Goal: Task Accomplishment & Management: Use online tool/utility

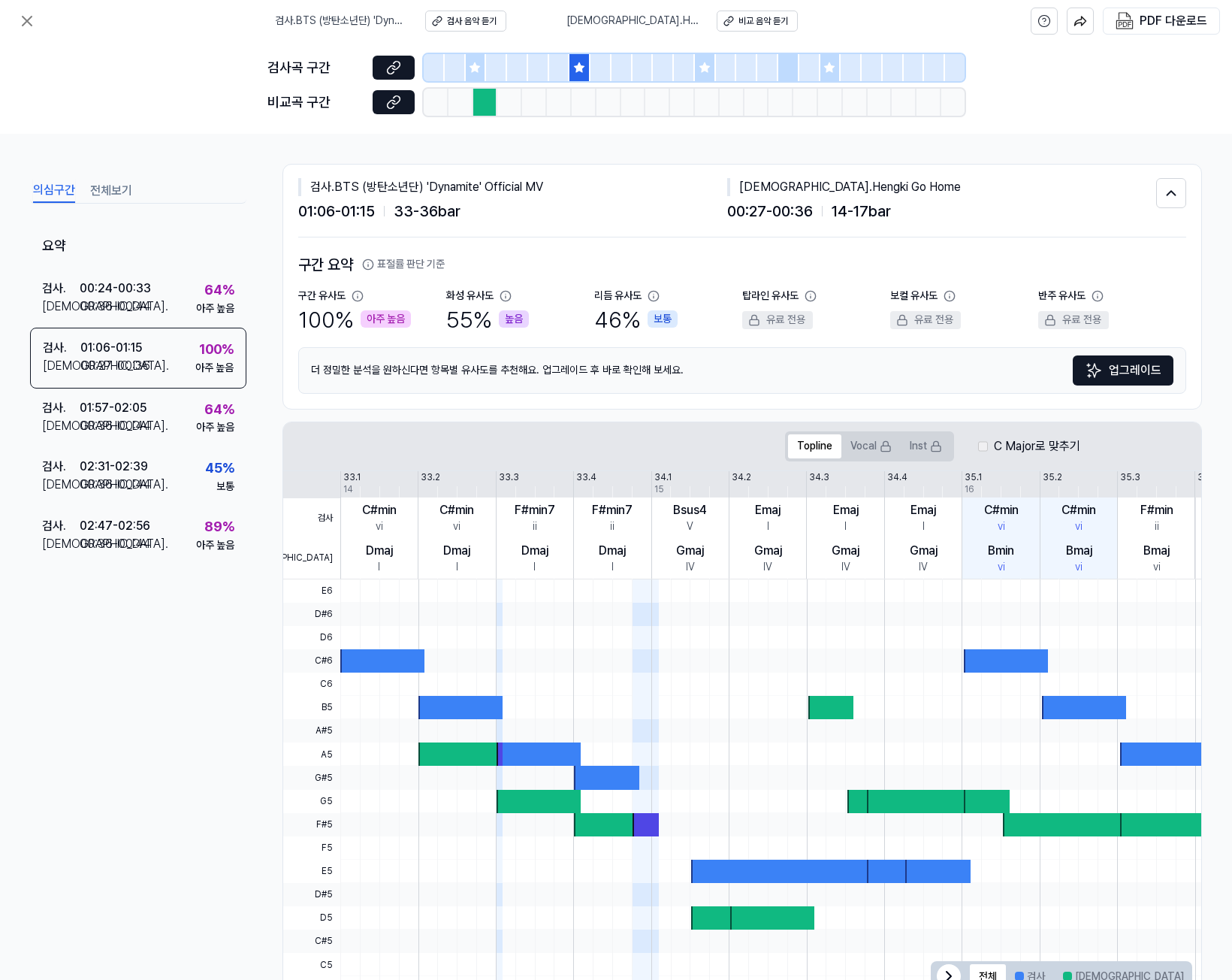
scroll to position [51, 0]
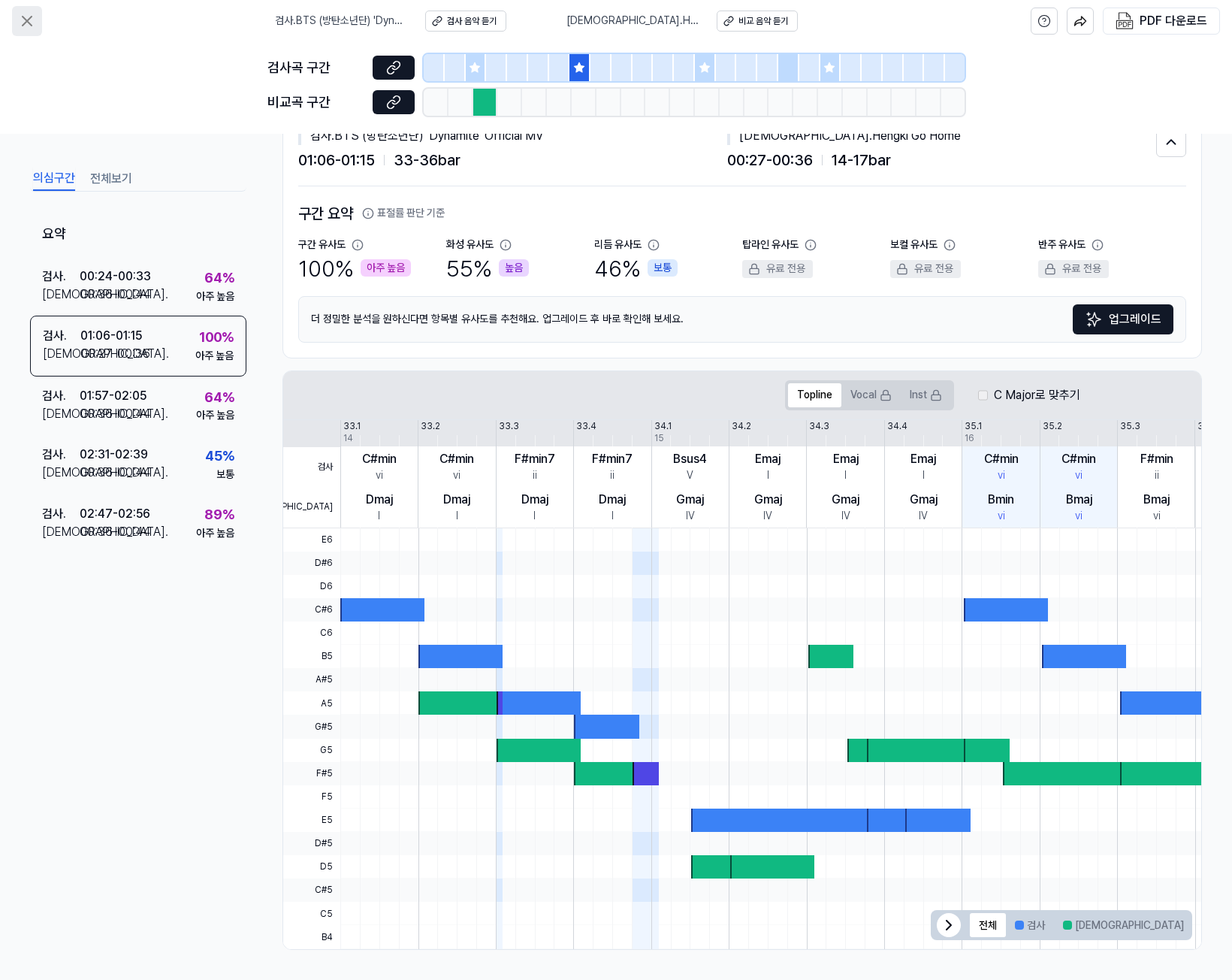
click at [31, 21] on icon at bounding box center [27, 21] width 18 height 18
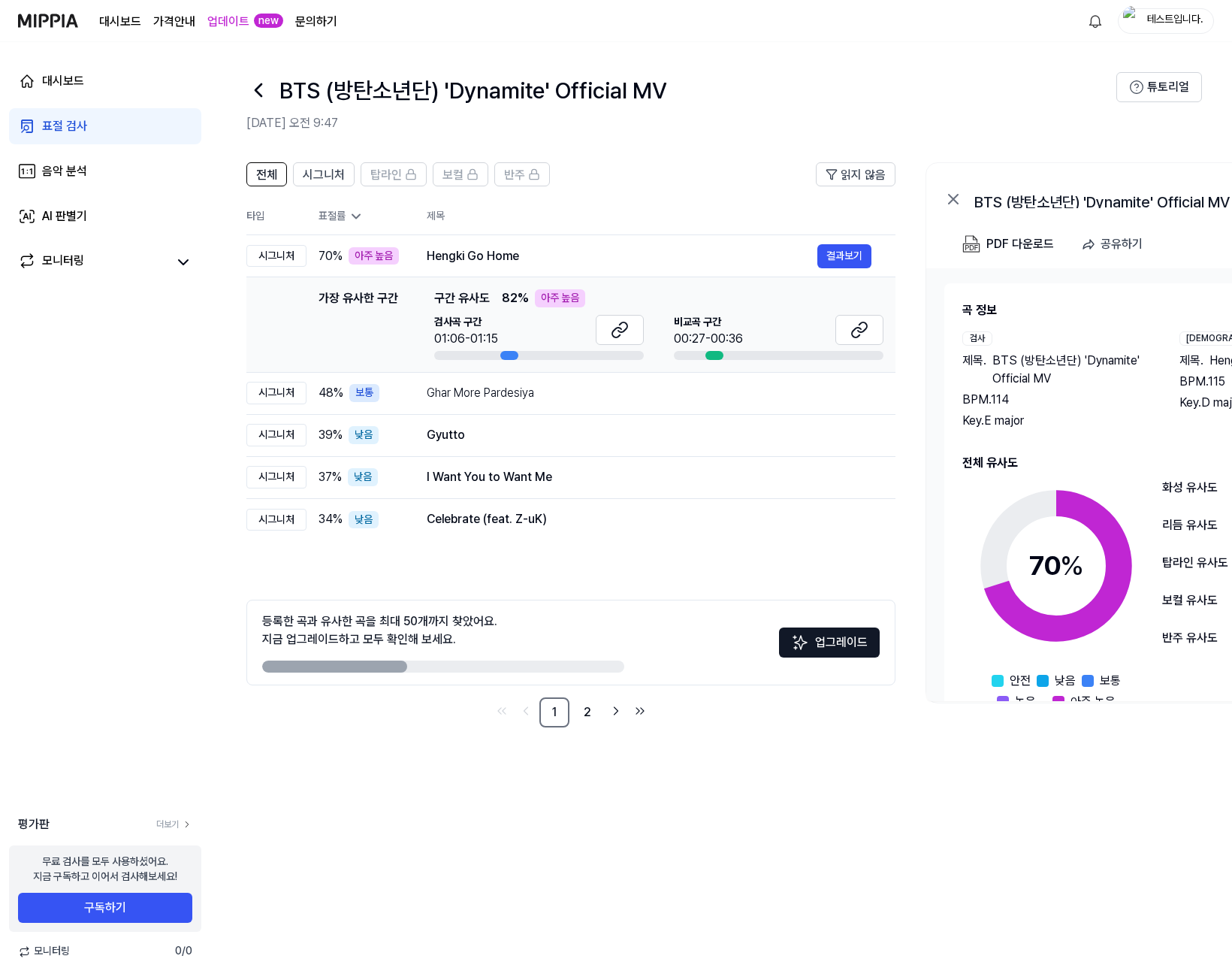
click at [132, 134] on link "표절 검사" at bounding box center [104, 127] width 192 height 36
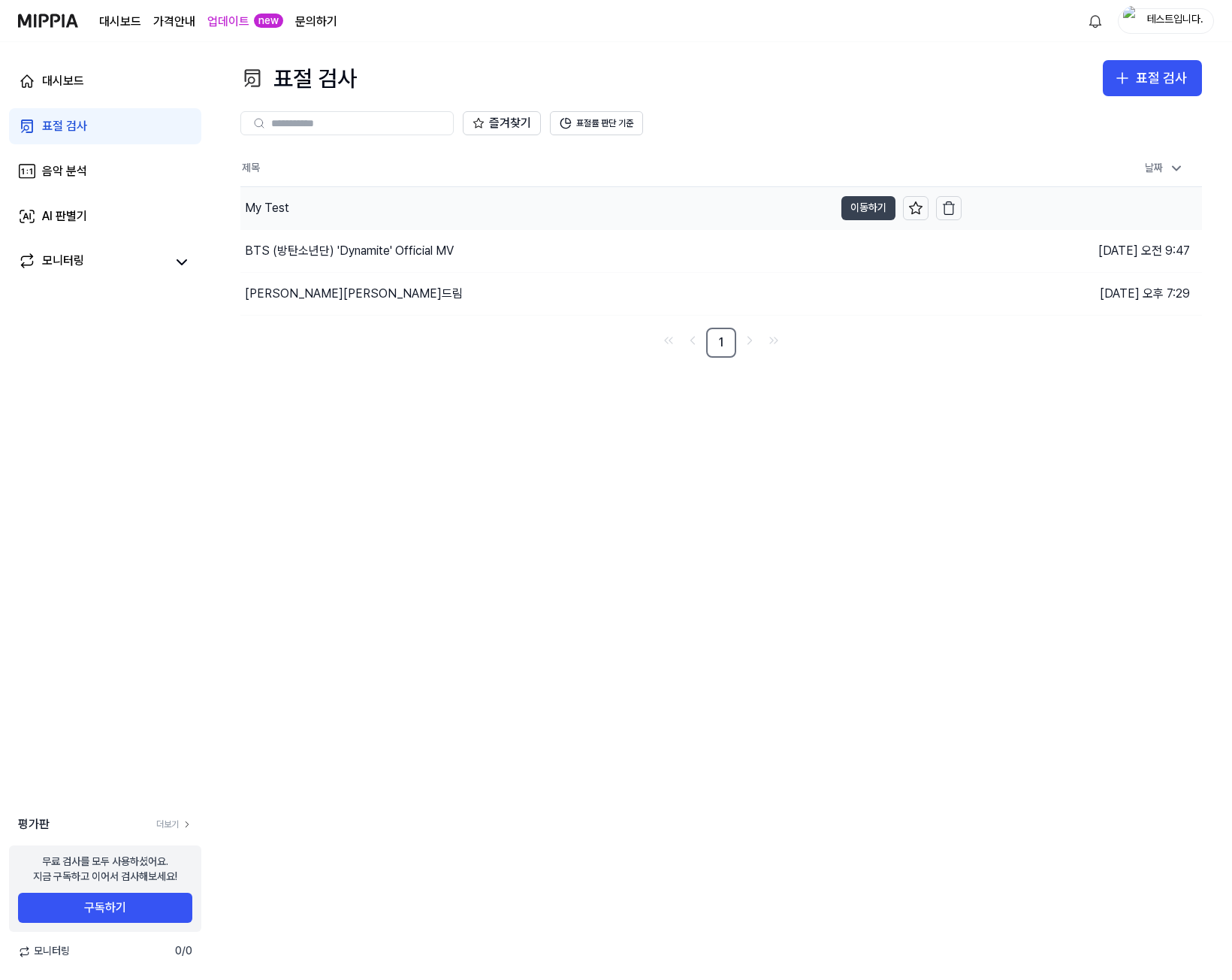
click at [847, 204] on button "이동하기" at bounding box center [868, 208] width 54 height 24
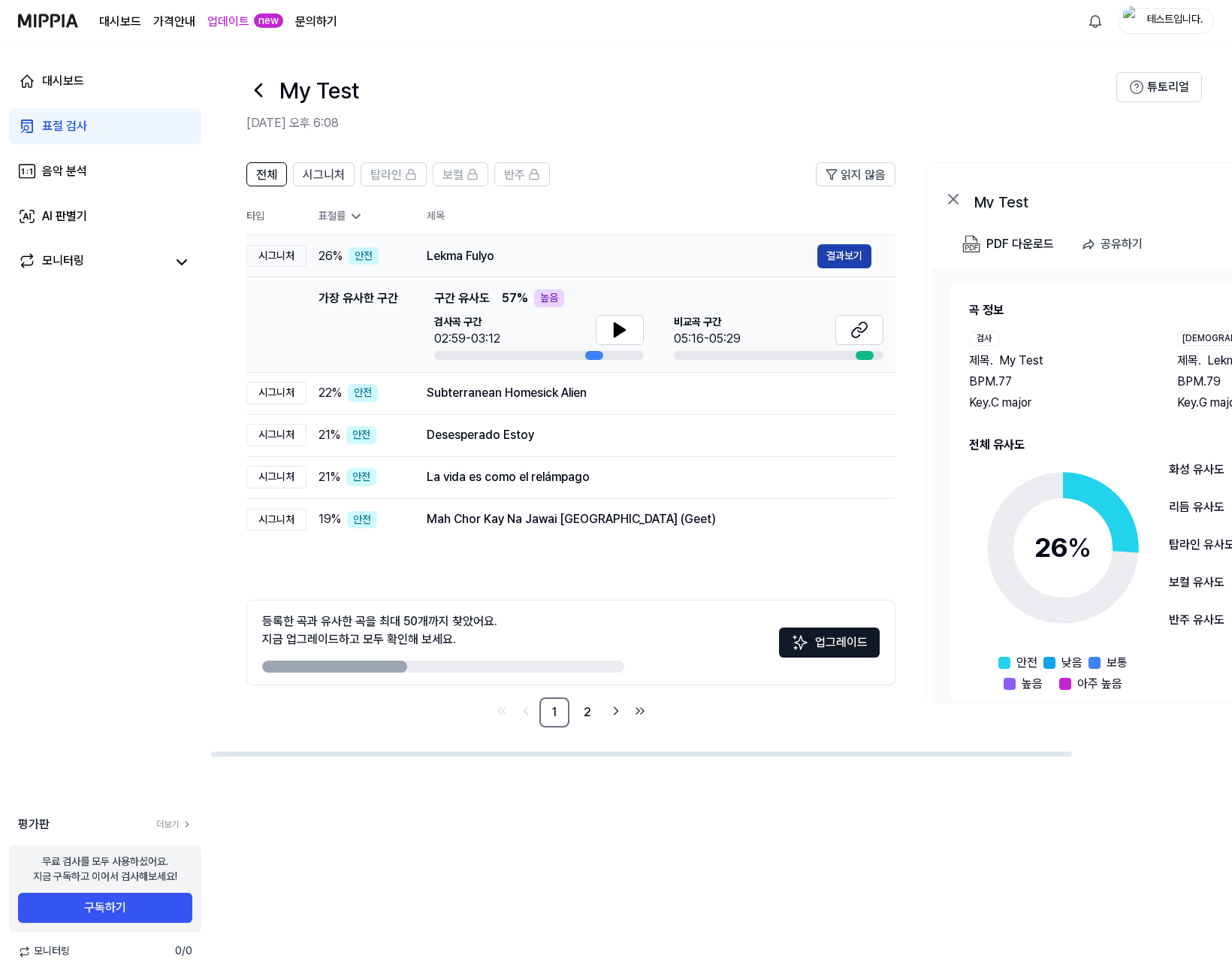
click at [844, 248] on button "결과보기" at bounding box center [844, 256] width 54 height 24
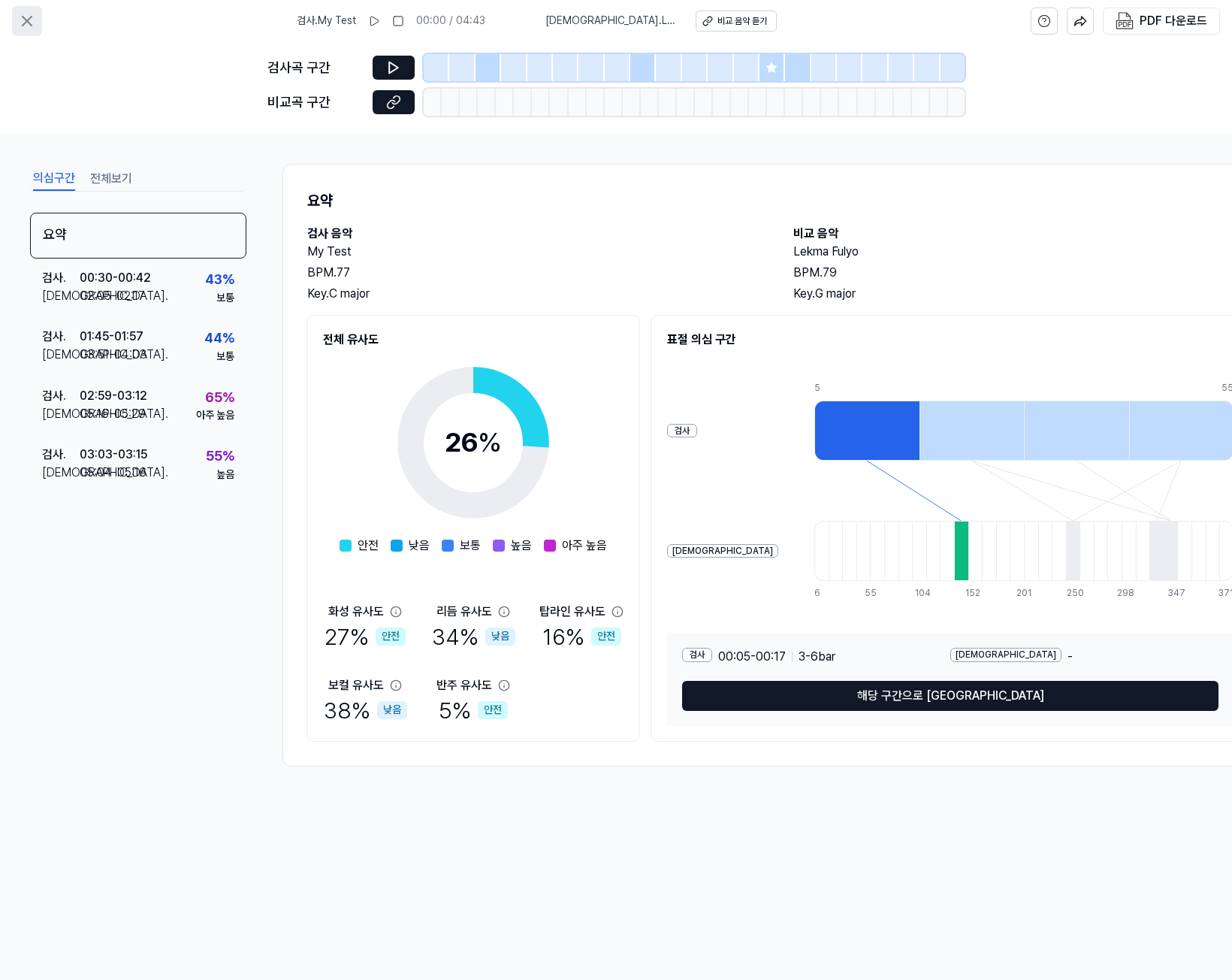
click at [17, 13] on button at bounding box center [27, 21] width 30 height 30
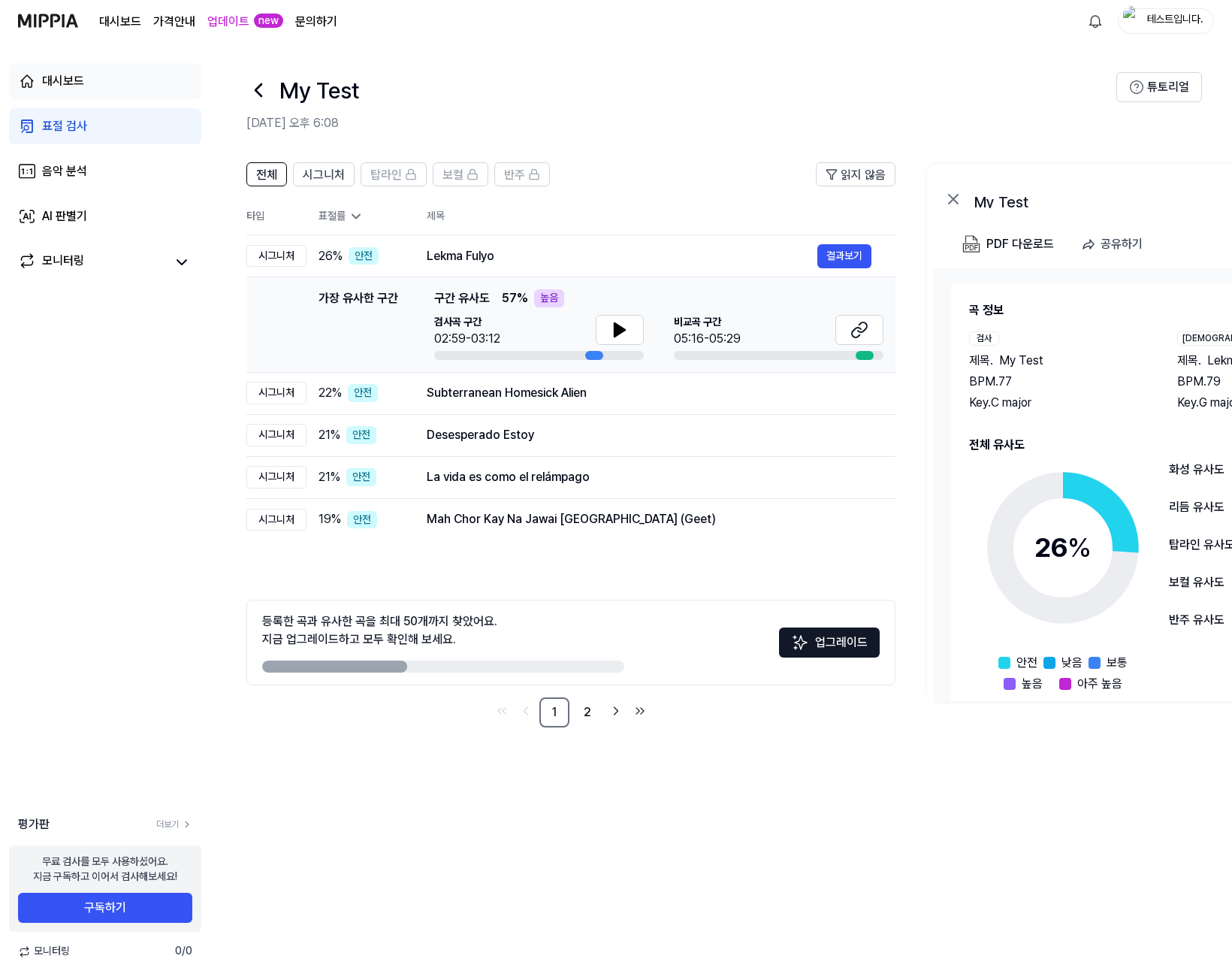
click at [18, 85] on icon at bounding box center [27, 81] width 18 height 18
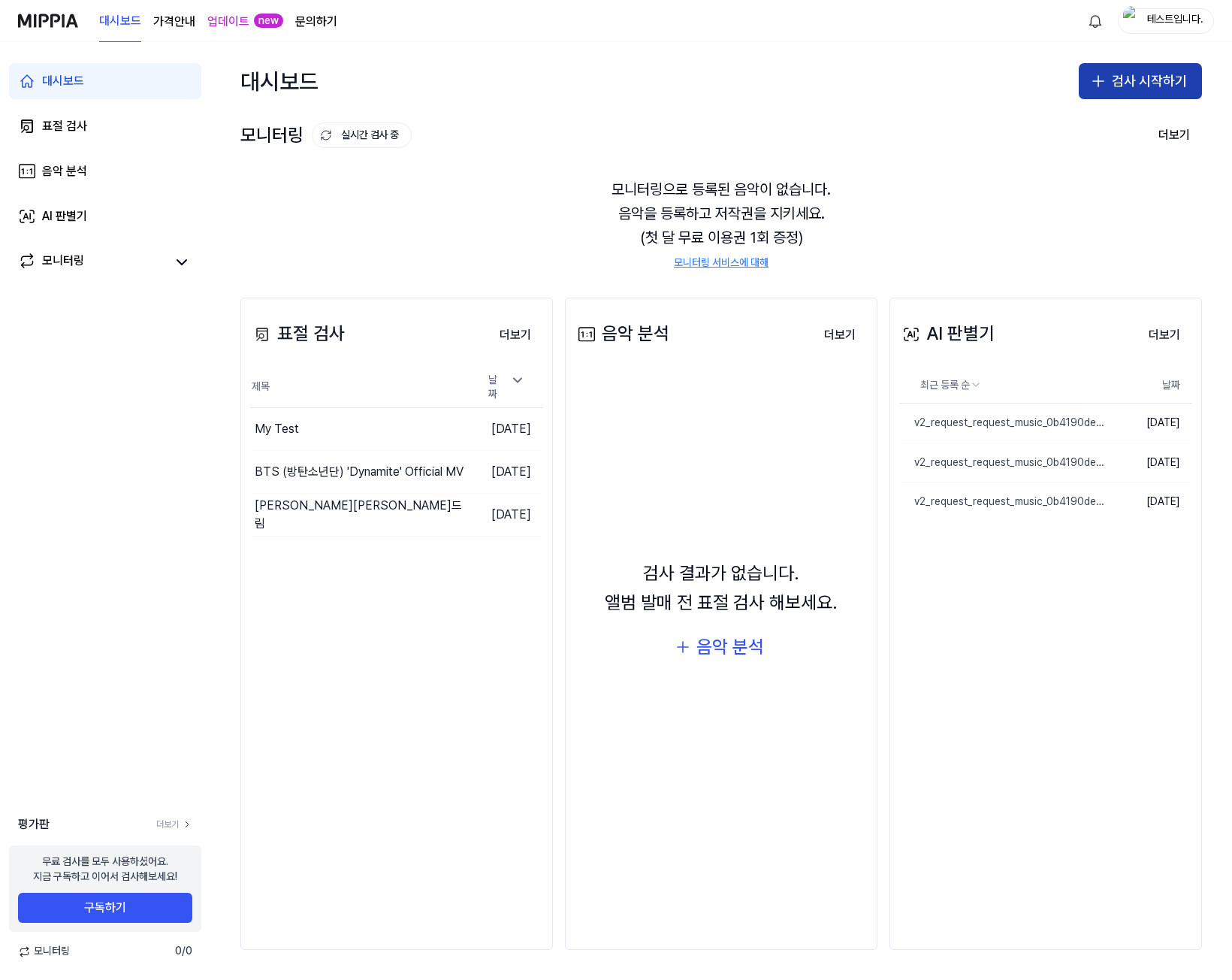
click at [1136, 85] on button "검사 시작하기" at bounding box center [1140, 81] width 123 height 36
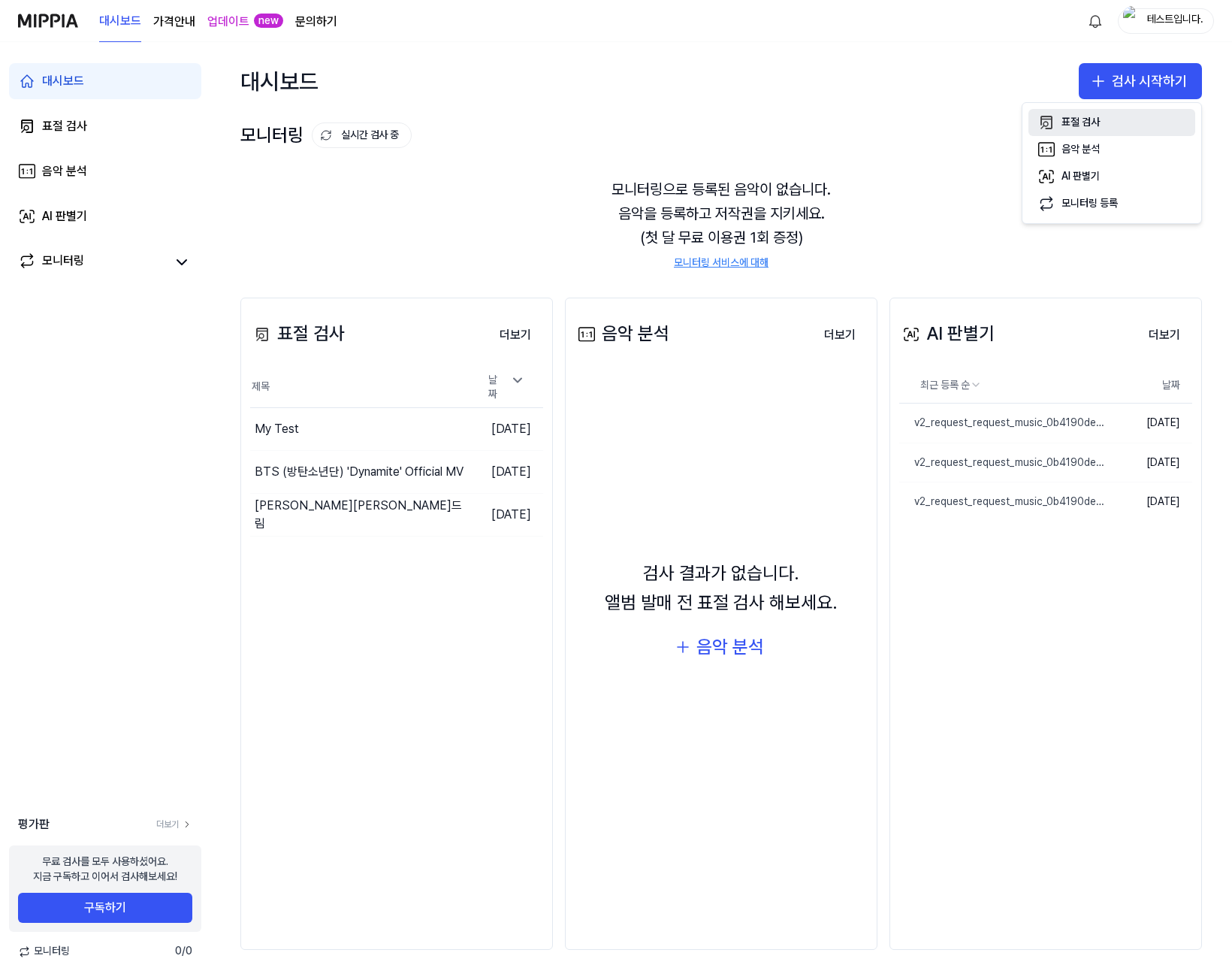
click at [1095, 112] on button "표절 검사" at bounding box center [1111, 123] width 167 height 27
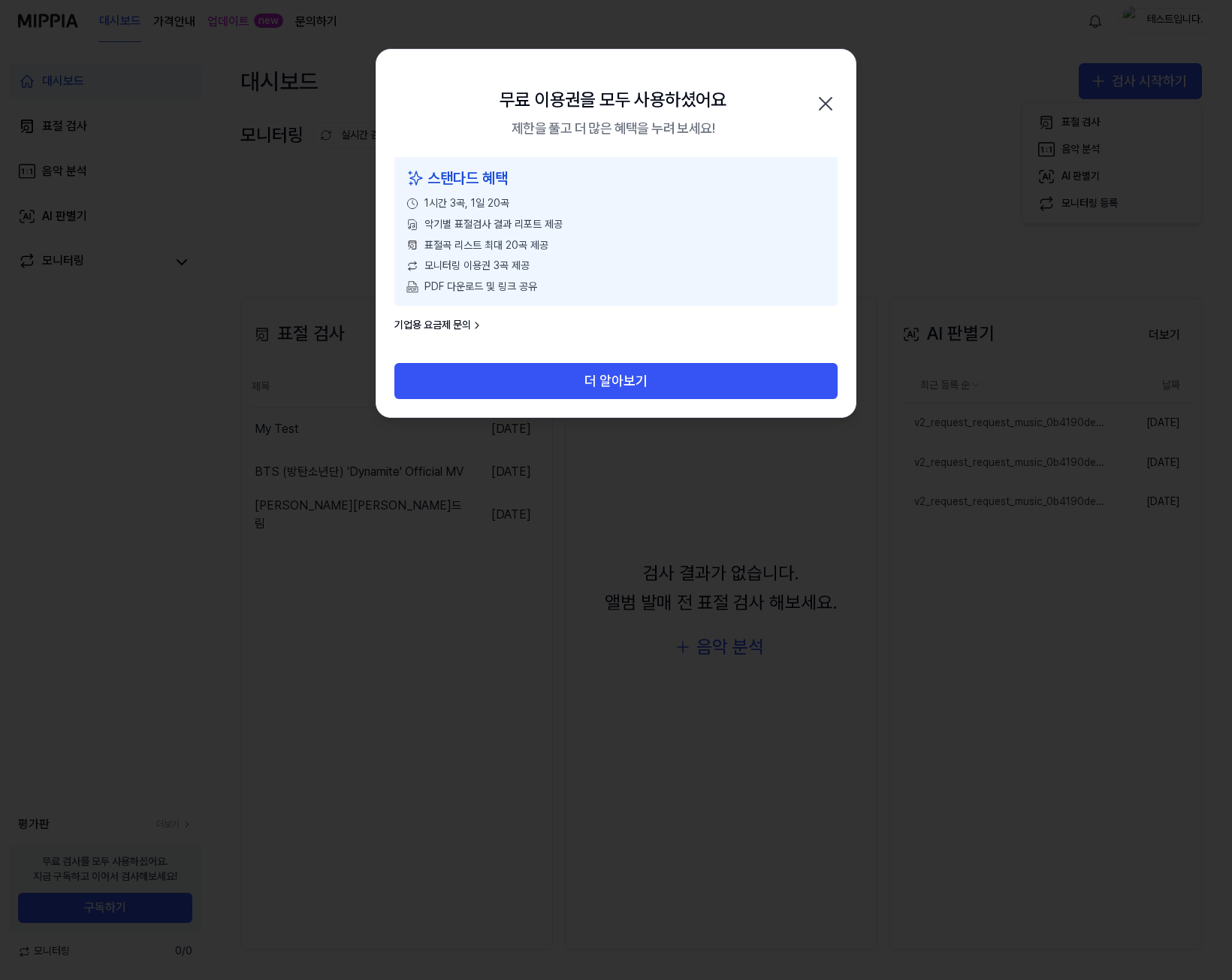
click at [493, 182] on div "스탠다드 혜택" at bounding box center [616, 178] width 419 height 24
click at [830, 102] on icon "button" at bounding box center [826, 104] width 24 height 24
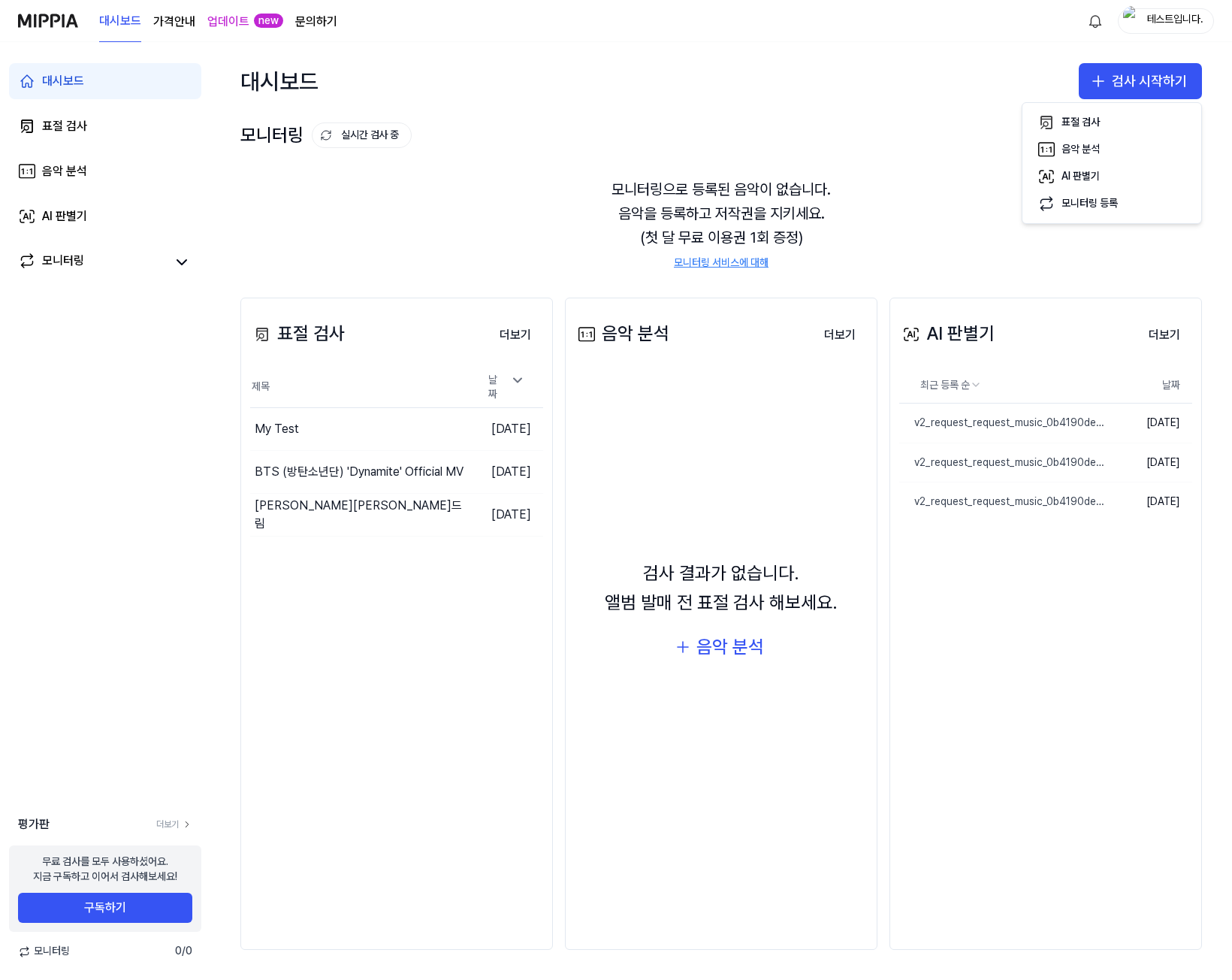
drag, startPoint x: 848, startPoint y: 98, endPoint x: 867, endPoint y: 98, distance: 19.0
click at [848, 98] on div "대시보드 검사 시작하기" at bounding box center [721, 81] width 1022 height 78
click at [1135, 78] on button "검사 시작하기" at bounding box center [1140, 81] width 123 height 36
click at [1086, 148] on div "음악 분석" at bounding box center [1080, 149] width 38 height 15
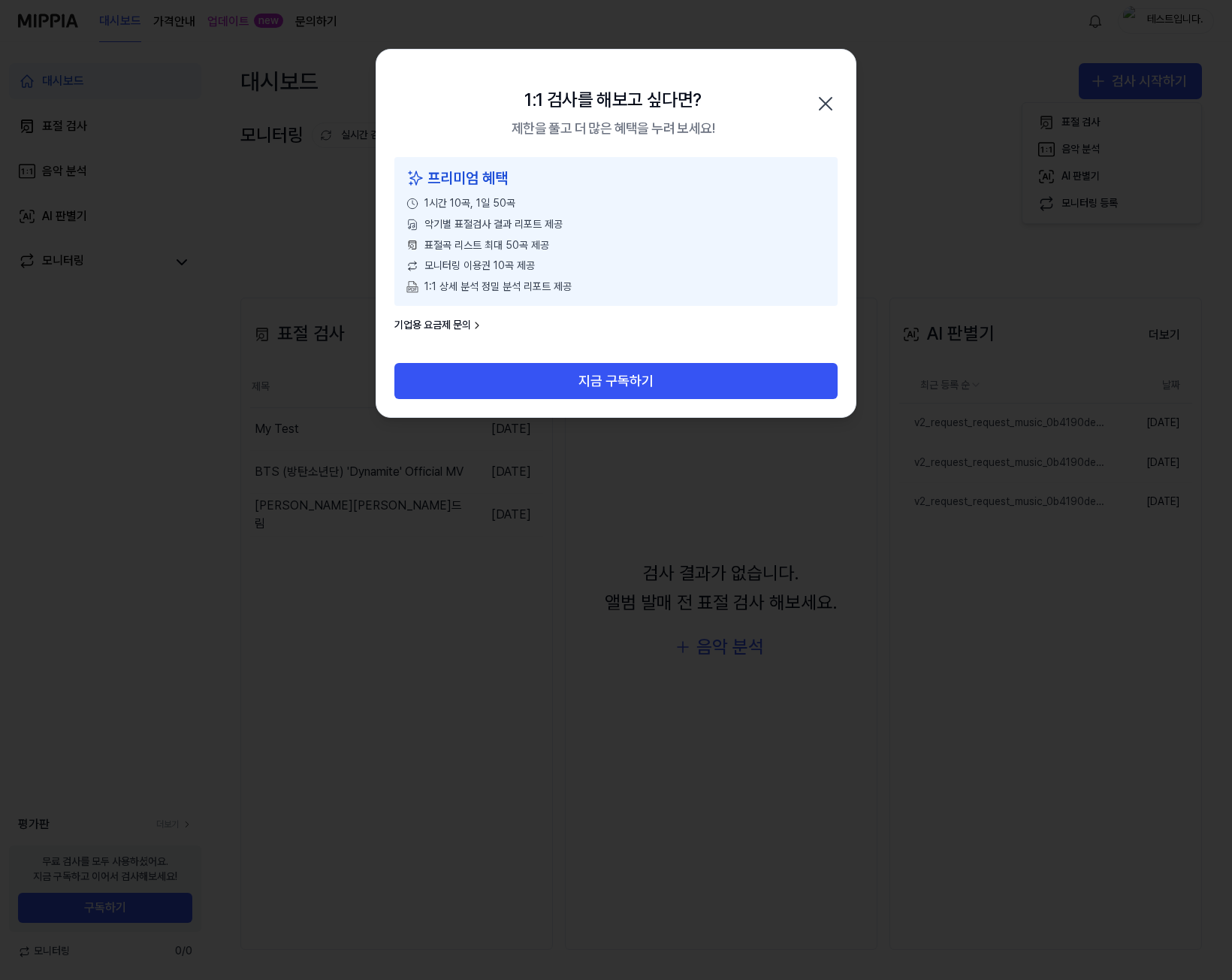
click at [831, 111] on icon "button" at bounding box center [826, 104] width 24 height 24
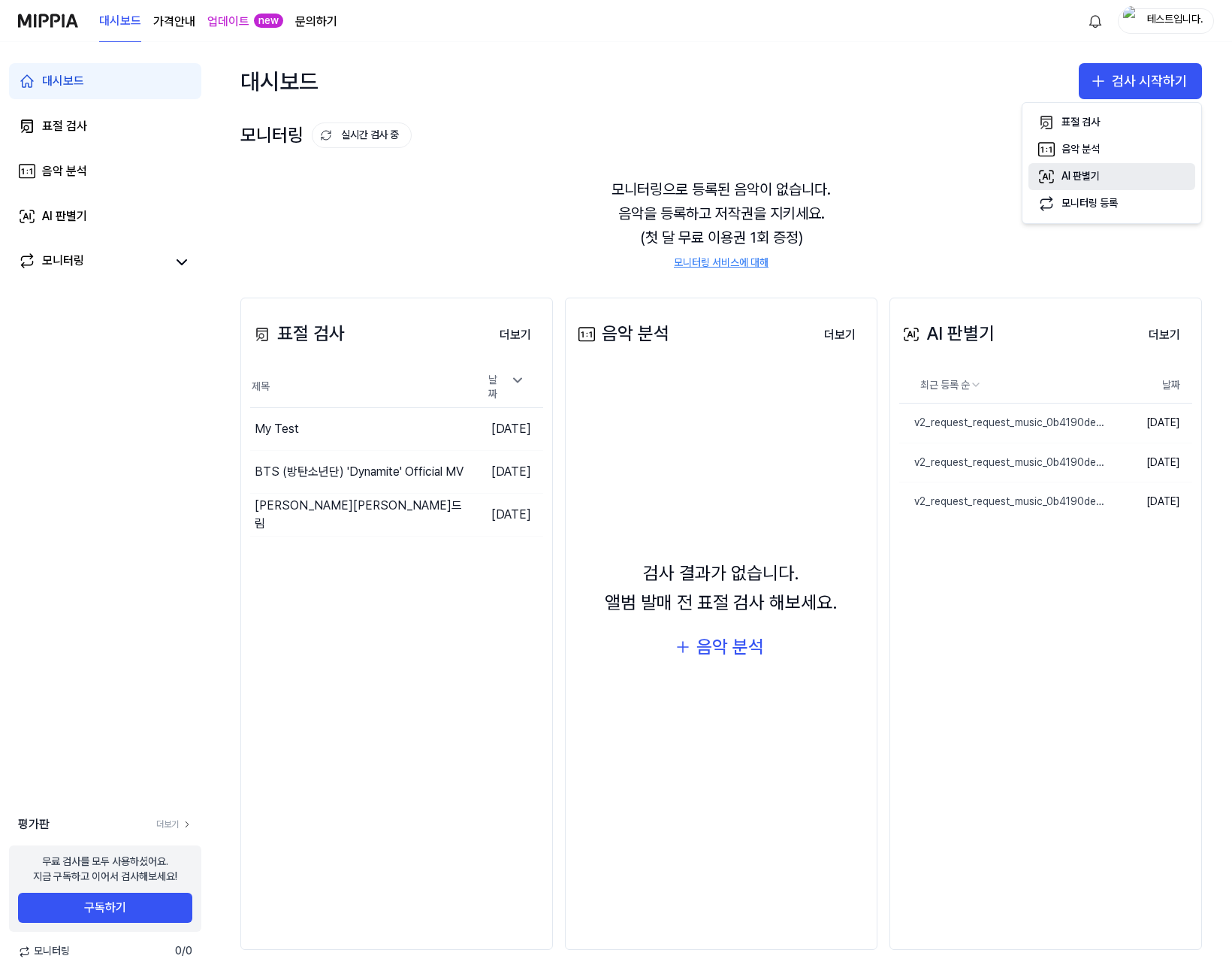
click at [1096, 172] on div "AI 판별기" at bounding box center [1080, 176] width 38 height 15
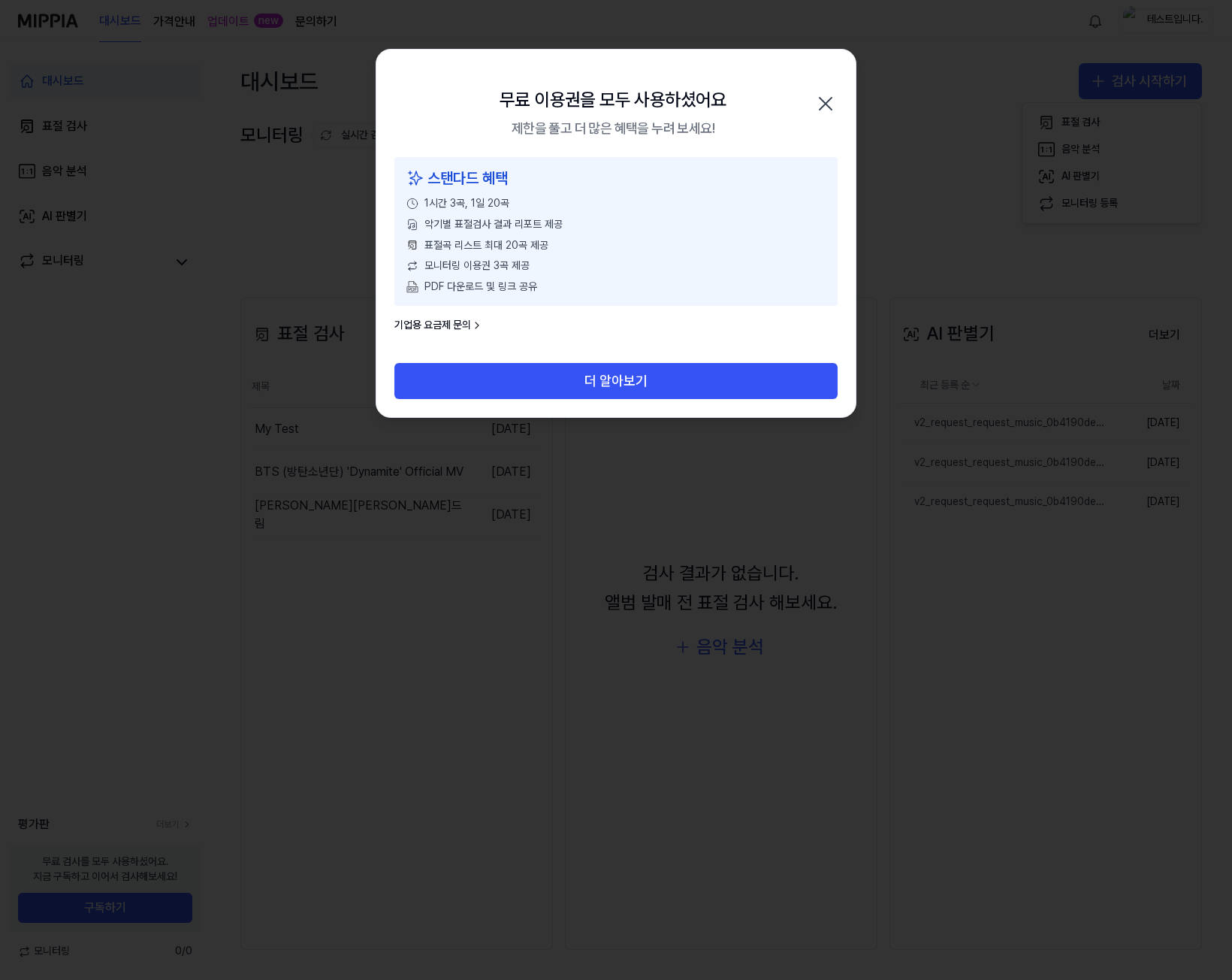
click at [828, 105] on icon "button" at bounding box center [825, 103] width 12 height 12
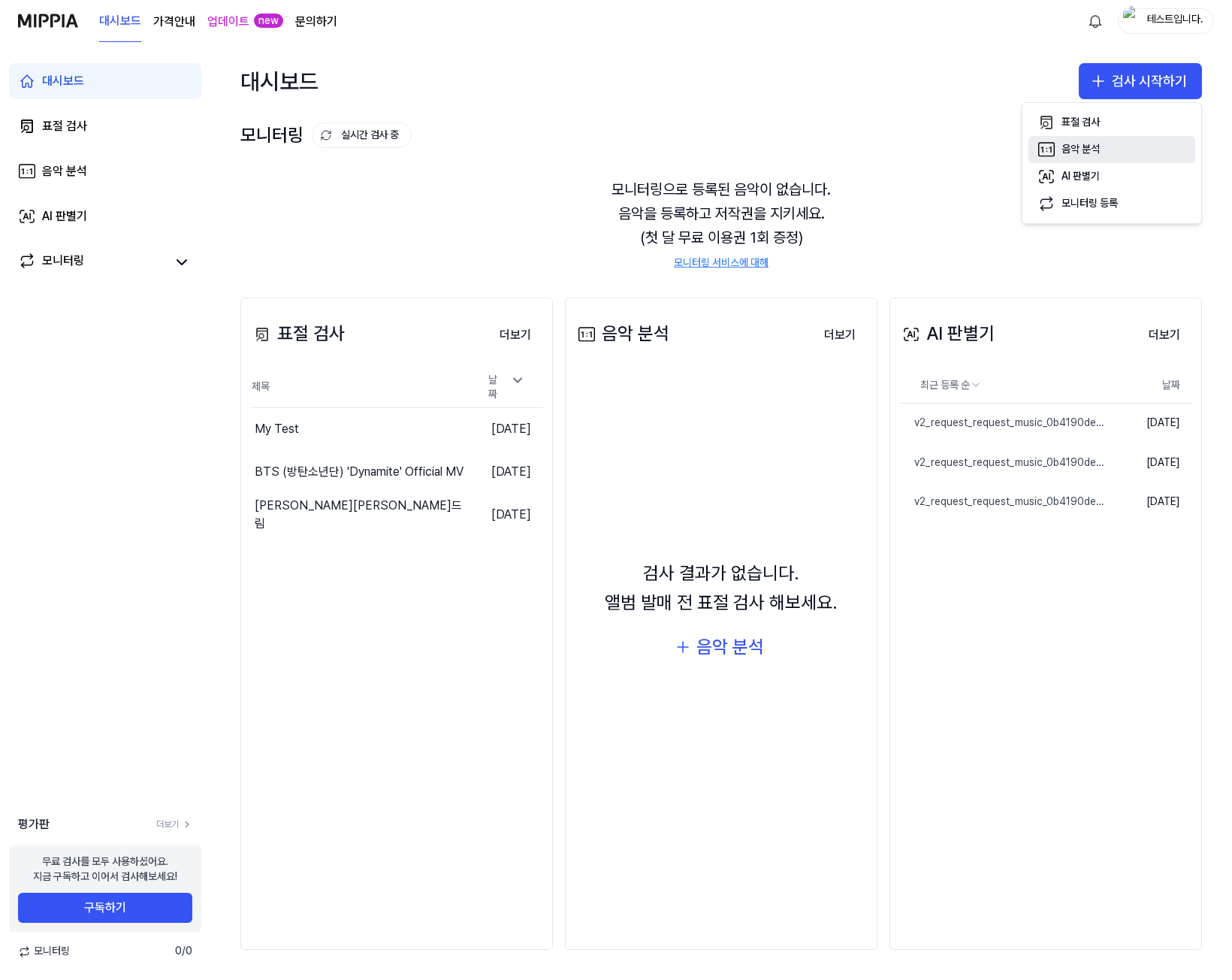
click at [1071, 142] on button "음악 분석" at bounding box center [1111, 149] width 167 height 27
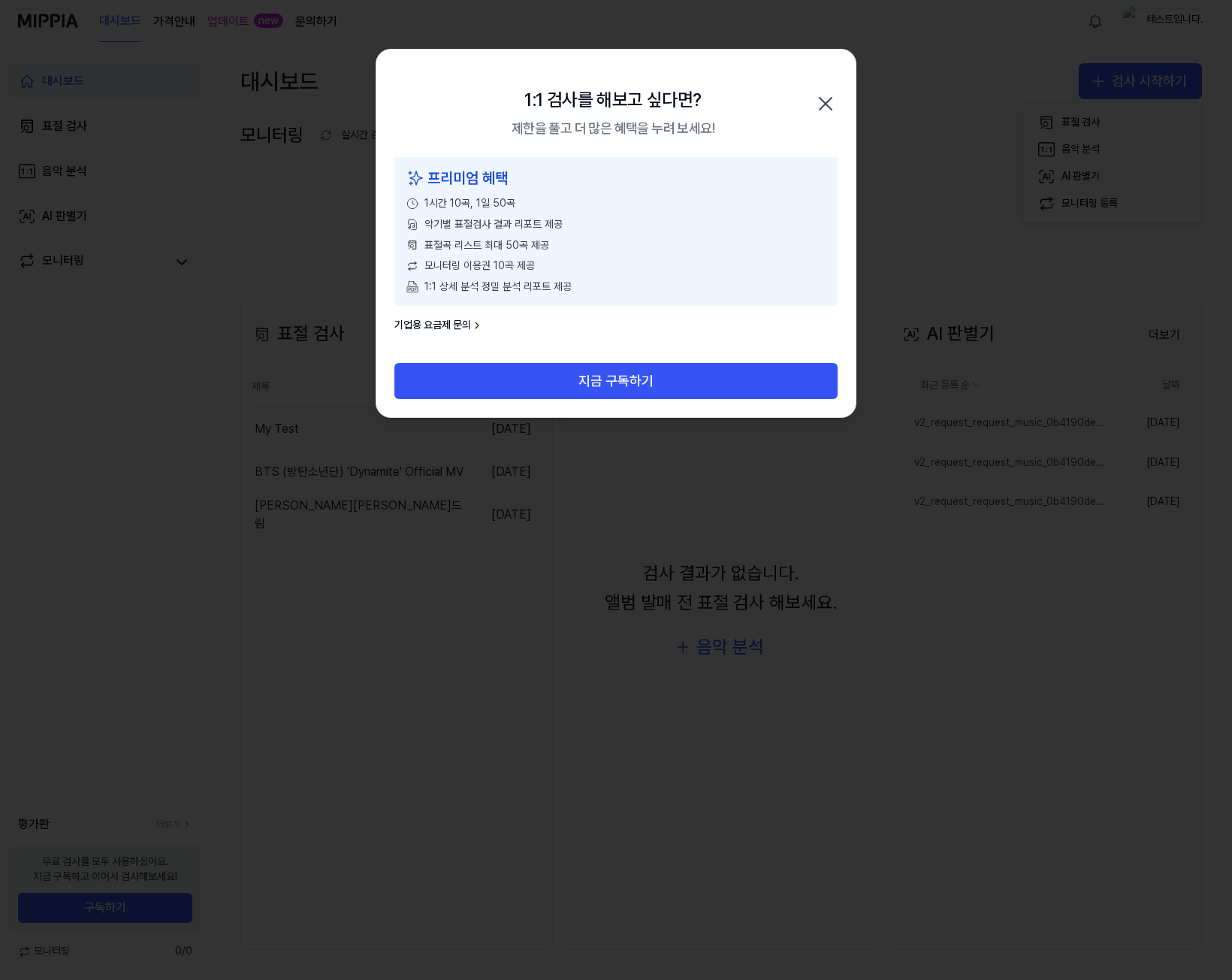
click at [826, 109] on icon "button" at bounding box center [826, 104] width 24 height 24
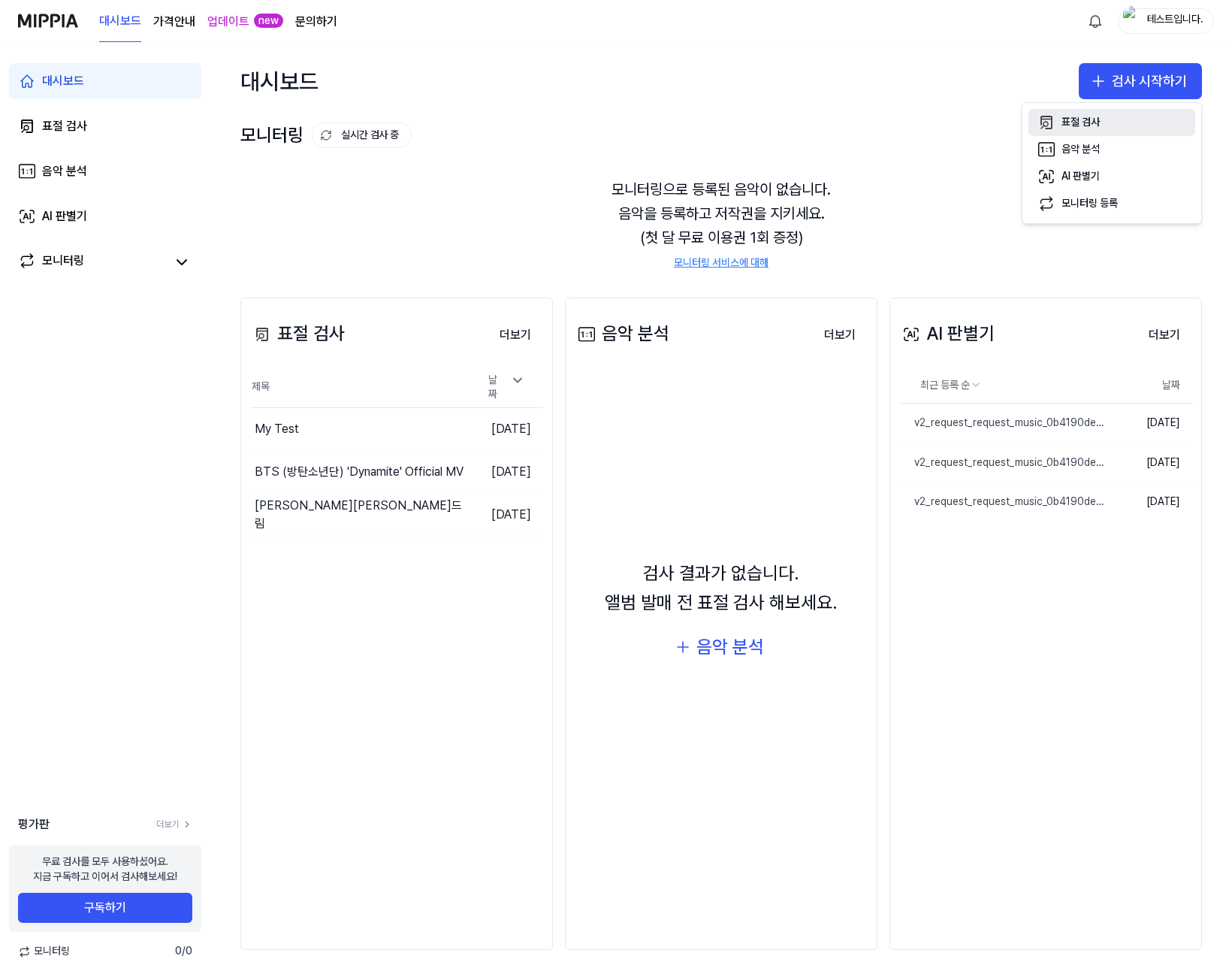
click at [1092, 124] on div "표절 검사" at bounding box center [1080, 122] width 38 height 15
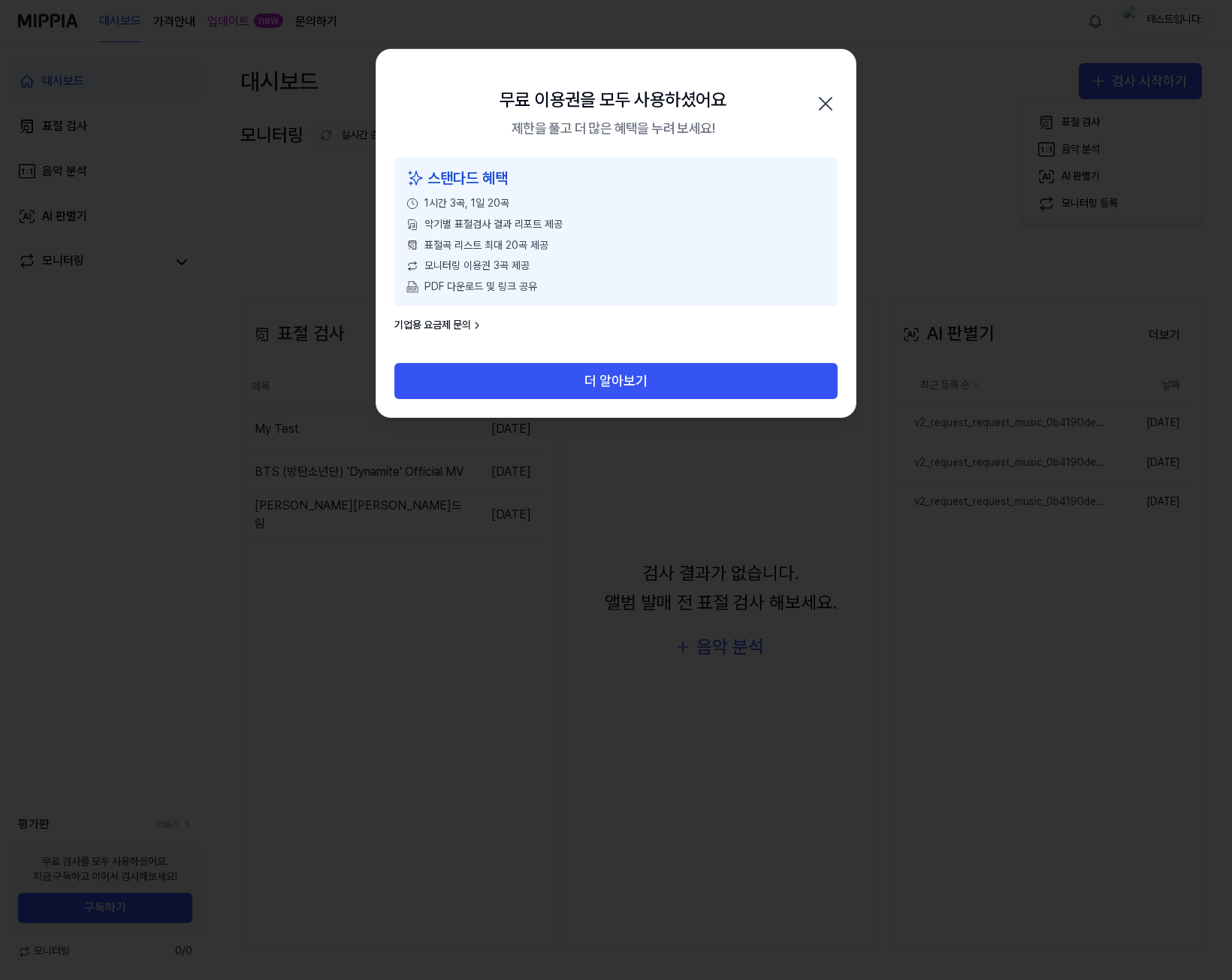
click at [819, 102] on icon "button" at bounding box center [826, 104] width 24 height 24
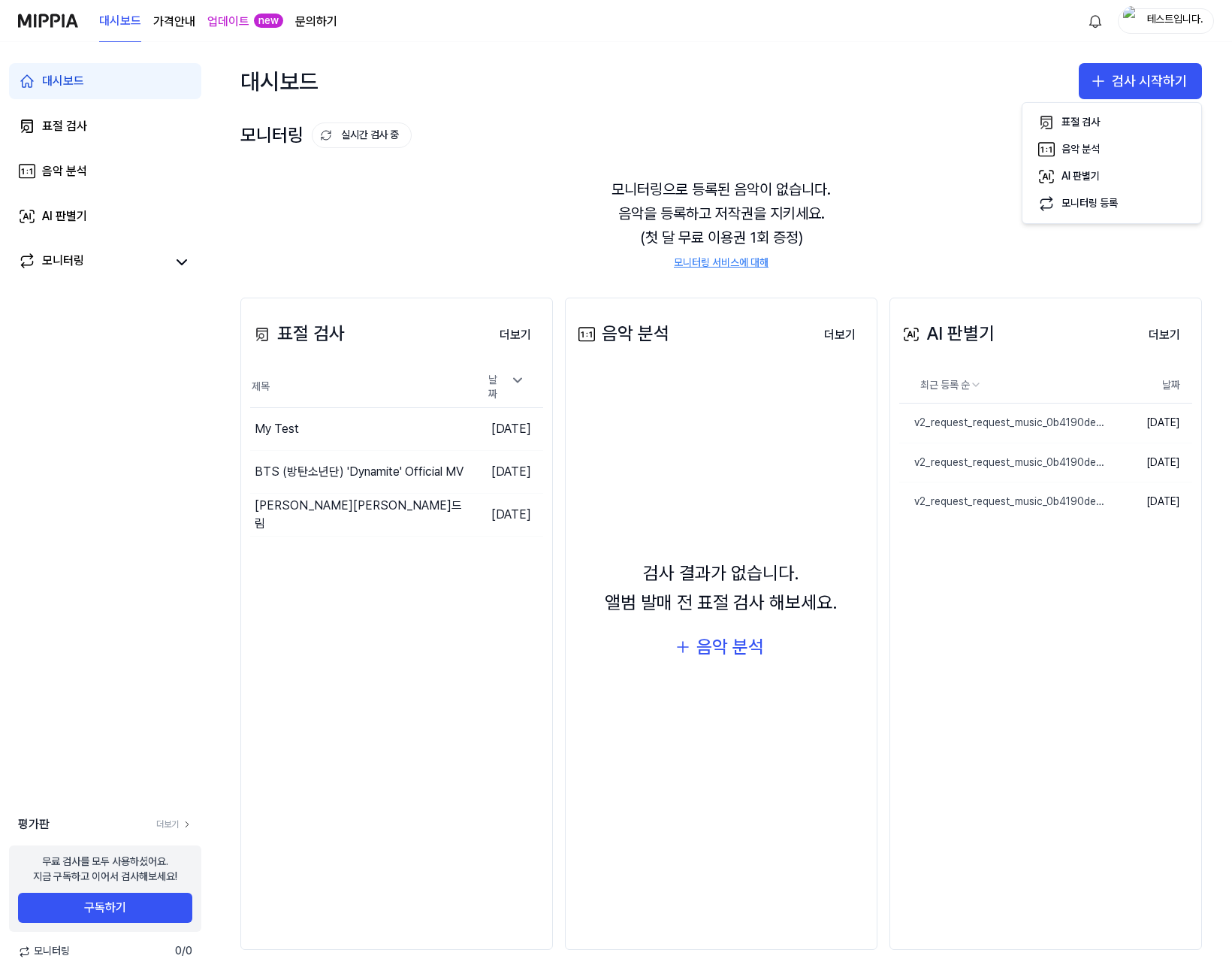
click at [746, 62] on div "대시보드 검사 시작하기" at bounding box center [721, 81] width 1022 height 78
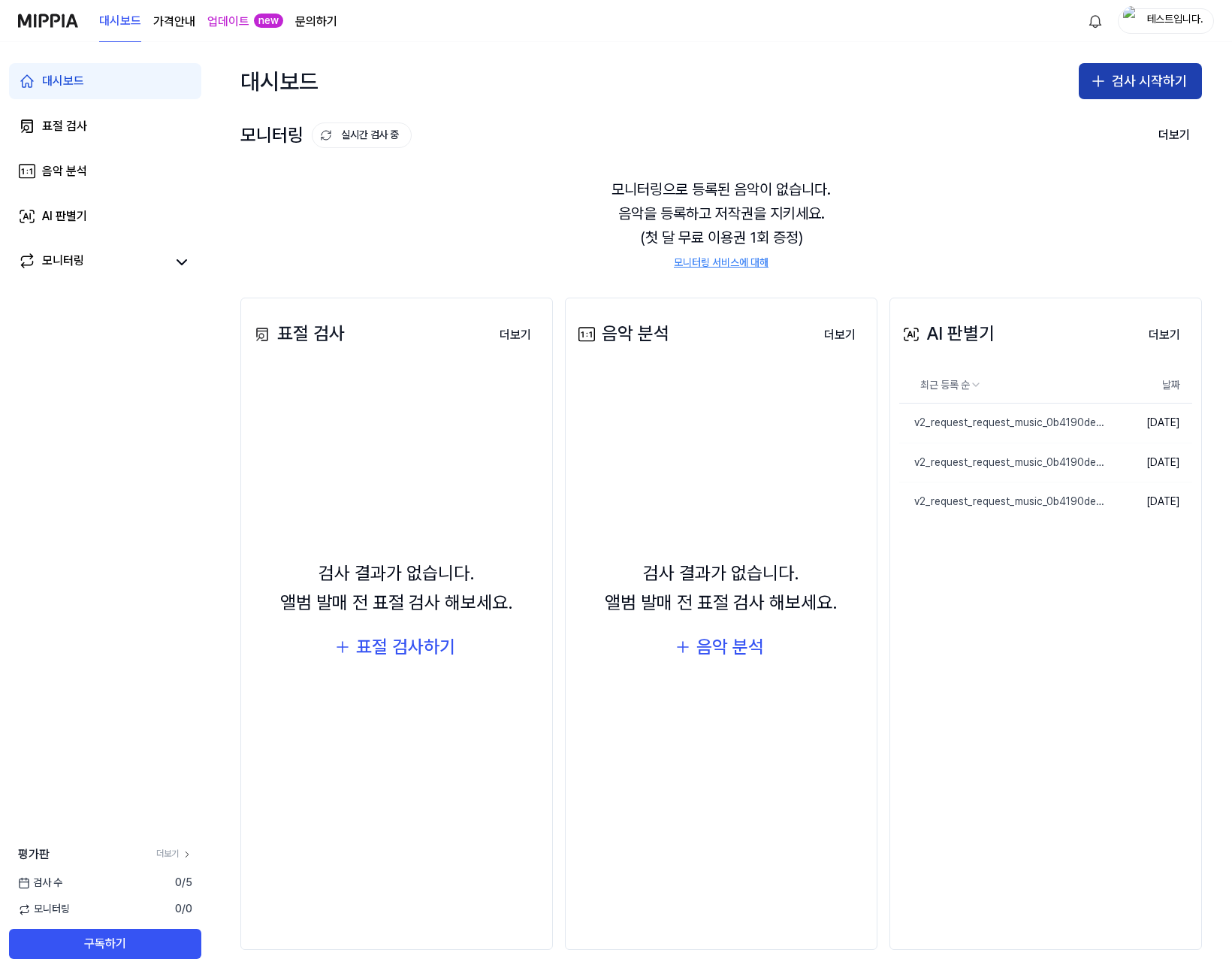
click at [1136, 87] on button "검사 시작하기" at bounding box center [1140, 81] width 123 height 36
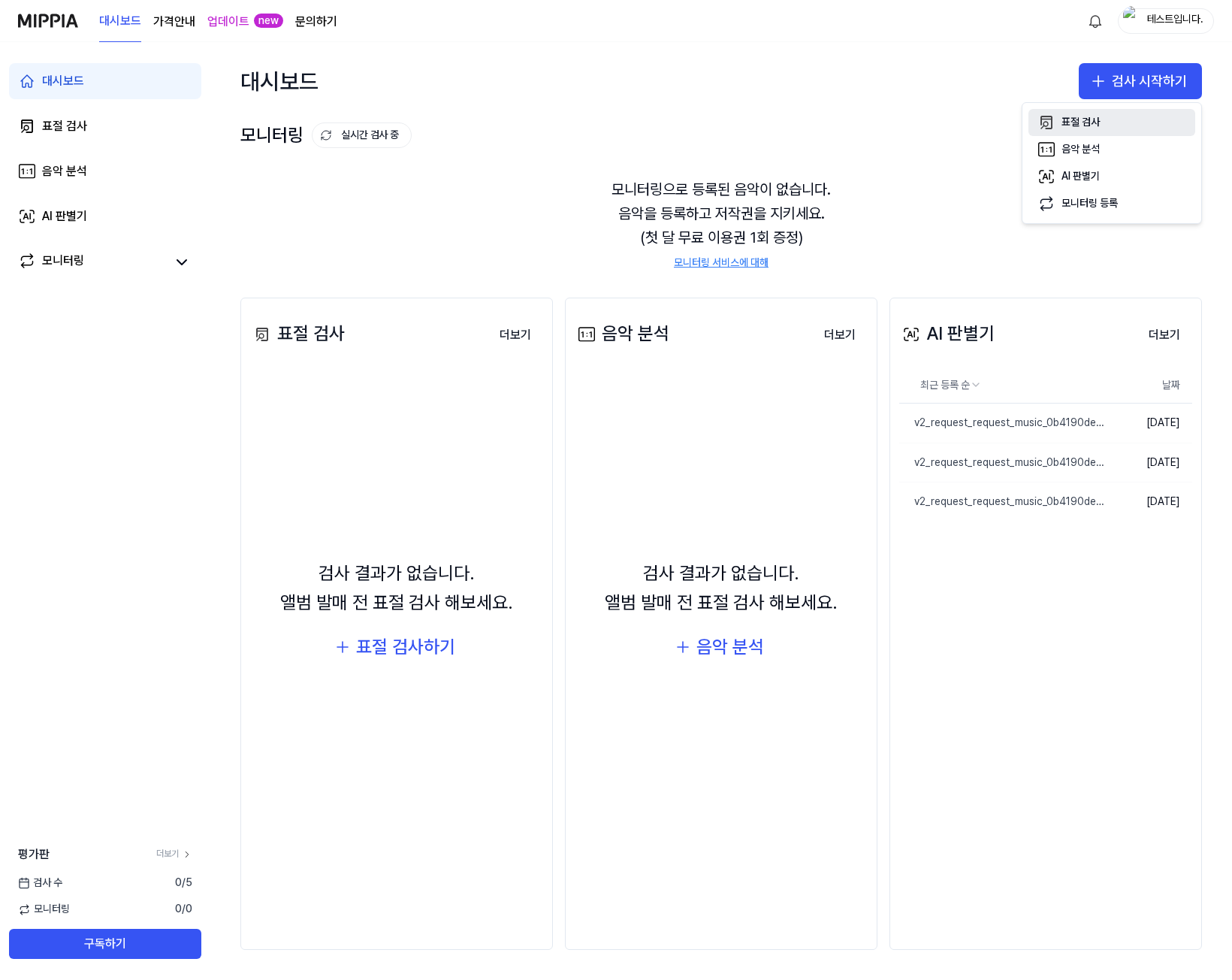
click at [1100, 126] on div "표절 검사" at bounding box center [1080, 122] width 38 height 15
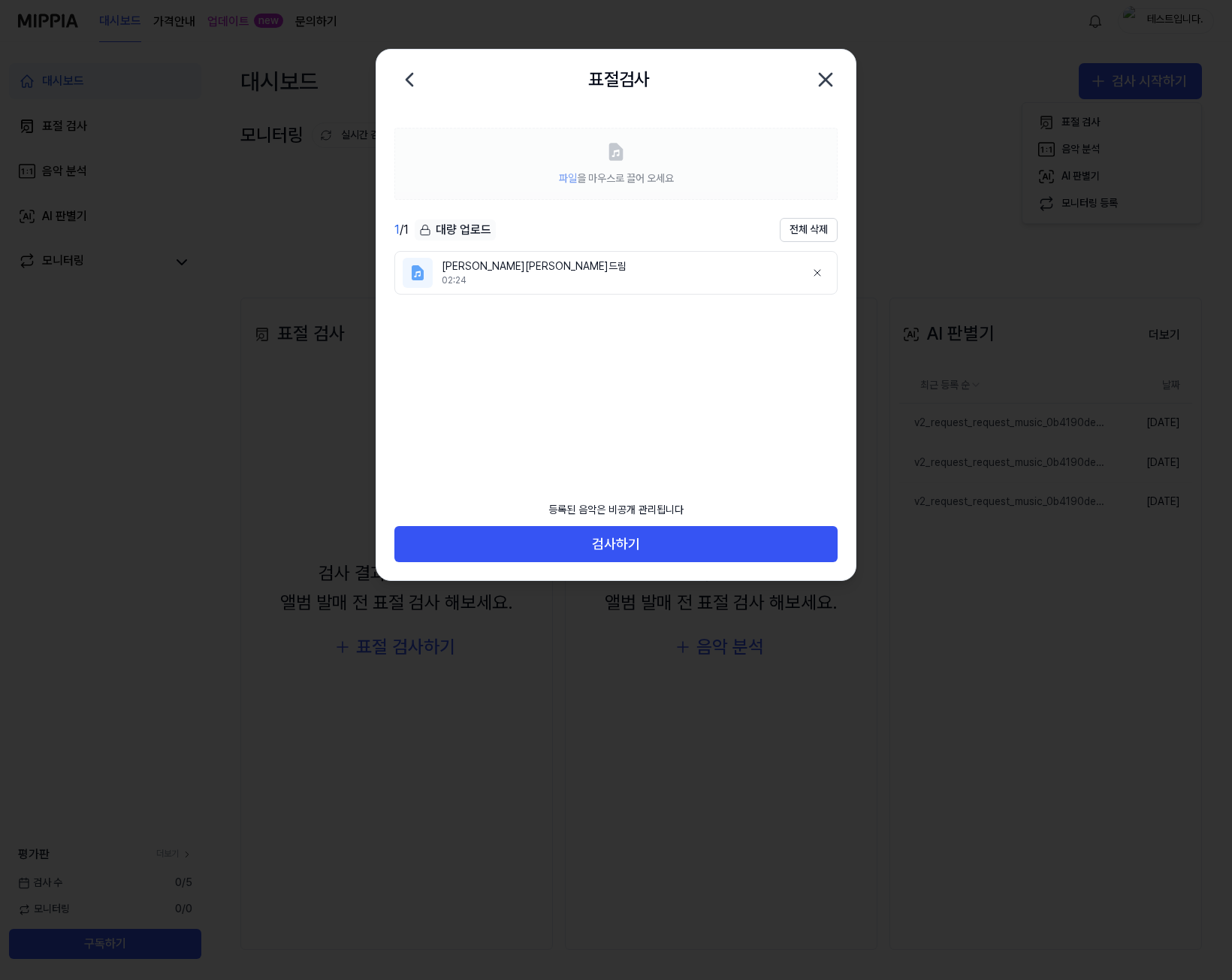
click at [425, 228] on icon at bounding box center [425, 229] width 12 height 12
click at [476, 229] on div "대량 업로드" at bounding box center [455, 229] width 81 height 21
click at [472, 229] on div "대량 업로드" at bounding box center [455, 229] width 81 height 21
click at [497, 229] on div "1 / 1 대량 업로드 전체 삭제" at bounding box center [616, 229] width 443 height 24
click at [457, 230] on div "대량 업로드" at bounding box center [455, 229] width 81 height 21
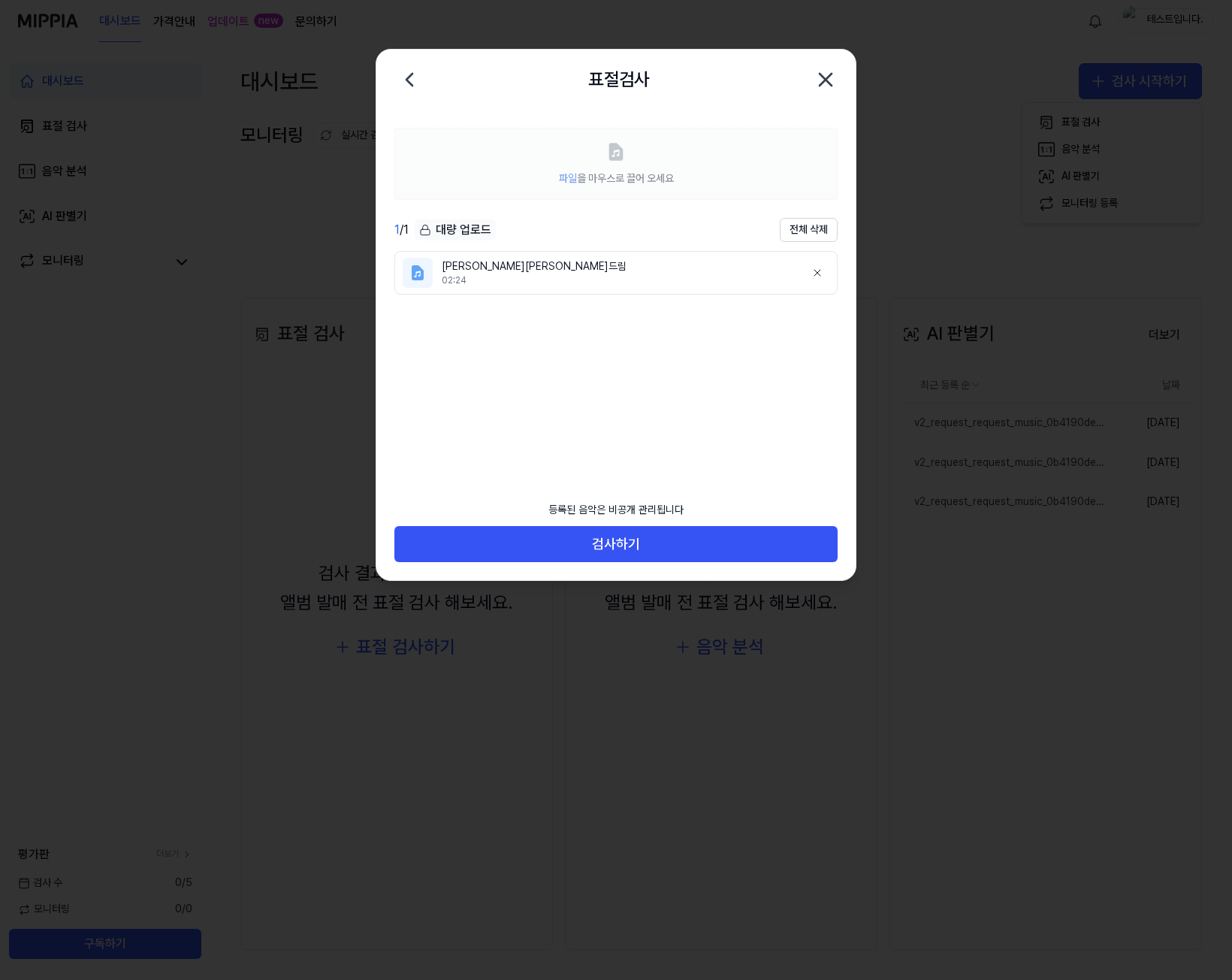
click at [440, 232] on div "대량 업로드" at bounding box center [455, 229] width 81 height 21
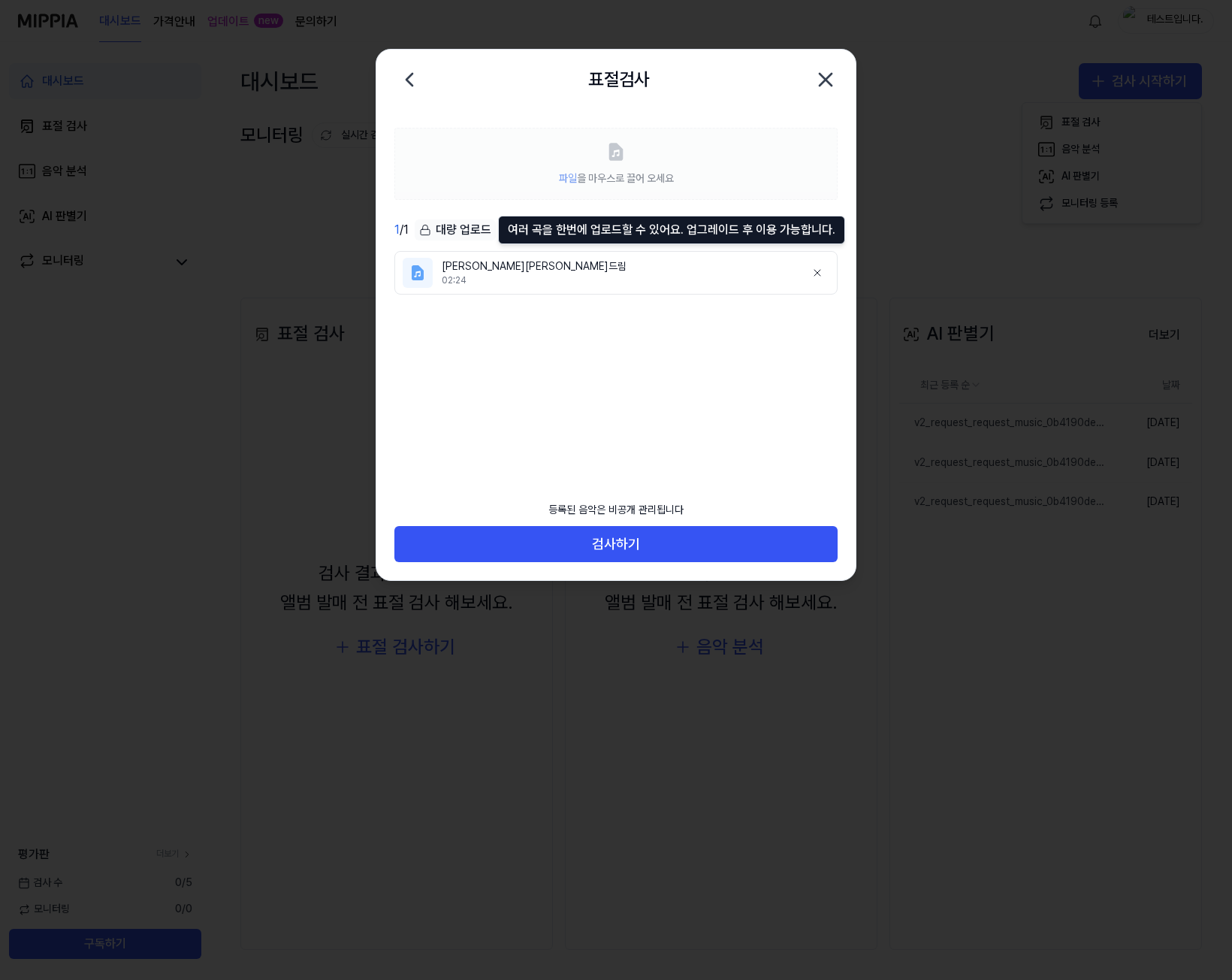
click at [826, 80] on icon "button" at bounding box center [825, 79] width 12 height 12
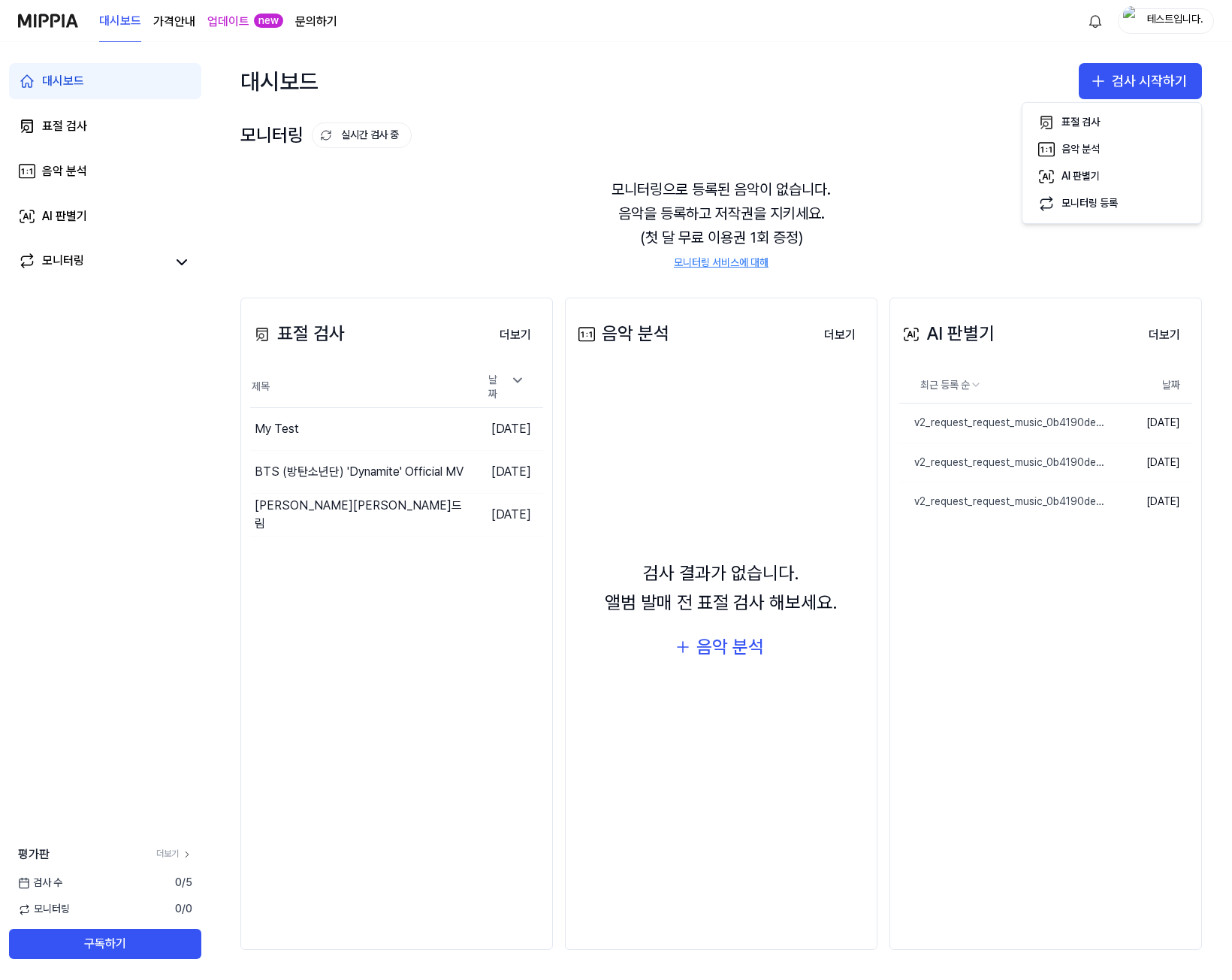
click at [696, 64] on div "대시보드 검사 시작하기" at bounding box center [721, 81] width 1022 height 78
click at [677, 130] on div "모니터링 실시간 검사 중 더보기" at bounding box center [721, 135] width 962 height 24
click at [785, 32] on div "대시보드 가격안내 업데이트 new 문의하기 테스트입니다." at bounding box center [616, 21] width 1196 height 41
click at [1185, 21] on div "테스트입니다." at bounding box center [1175, 20] width 59 height 17
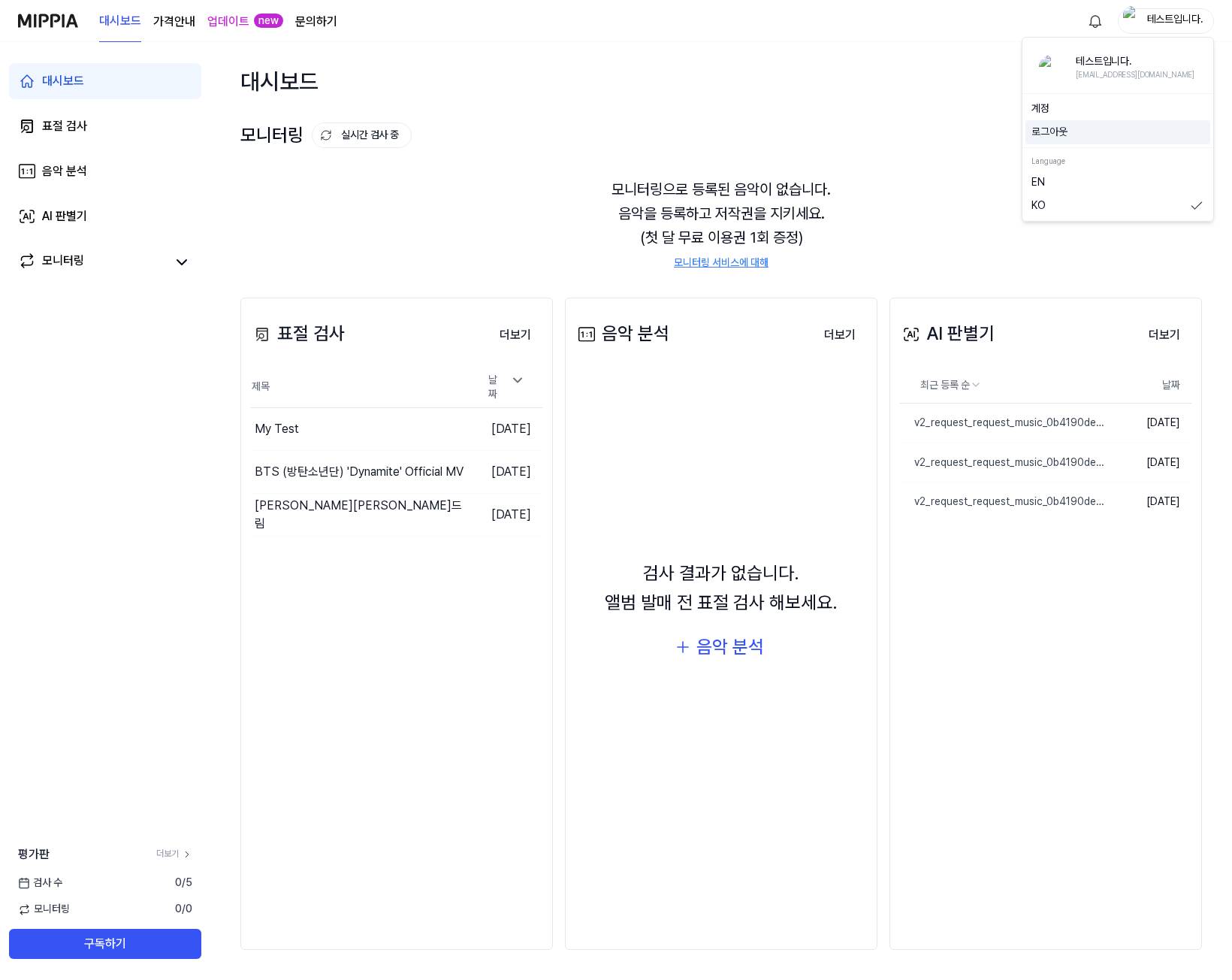
click at [1079, 135] on button "로그아웃" at bounding box center [1117, 132] width 172 height 15
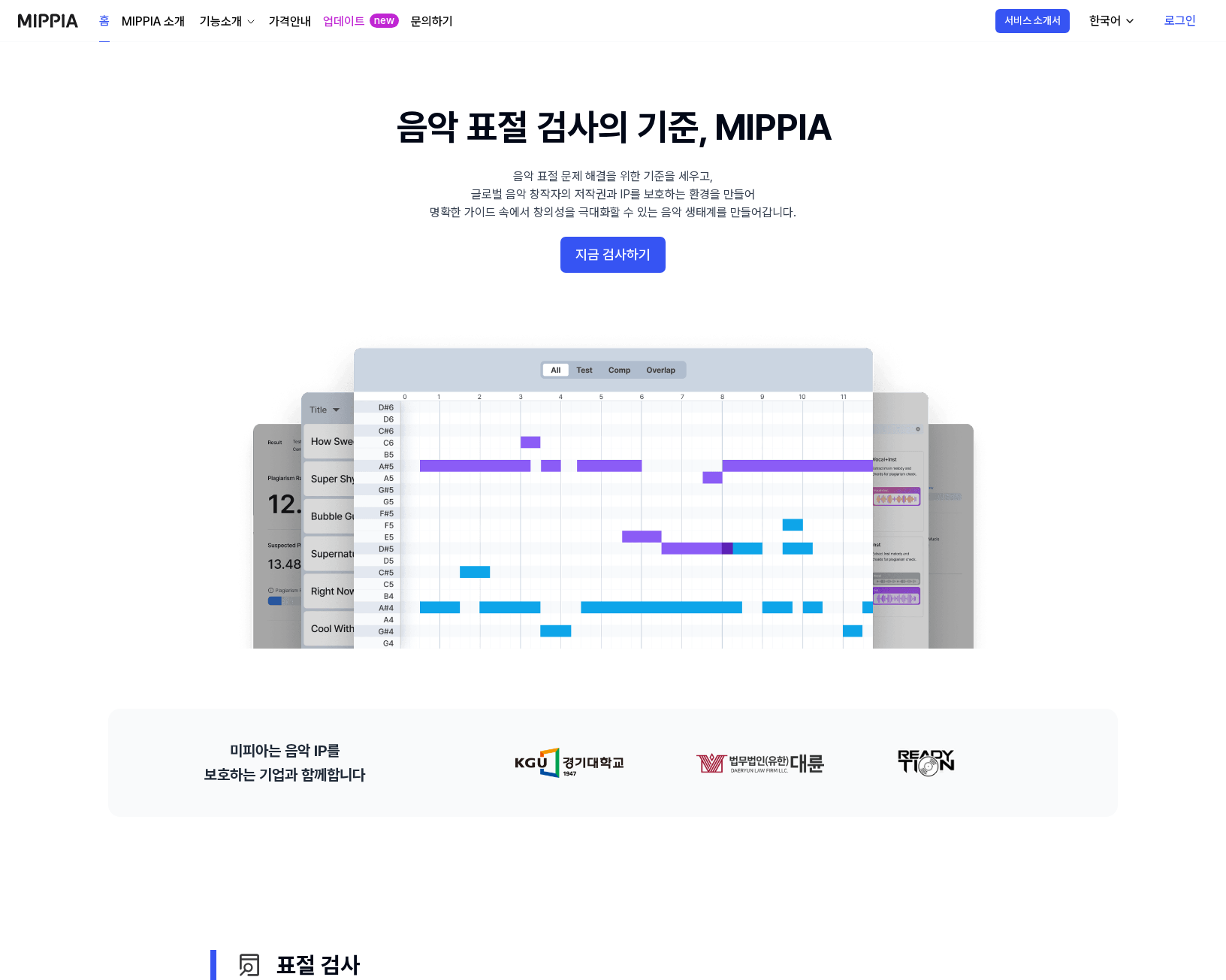
click at [1177, 17] on link "로그인" at bounding box center [1180, 21] width 55 height 42
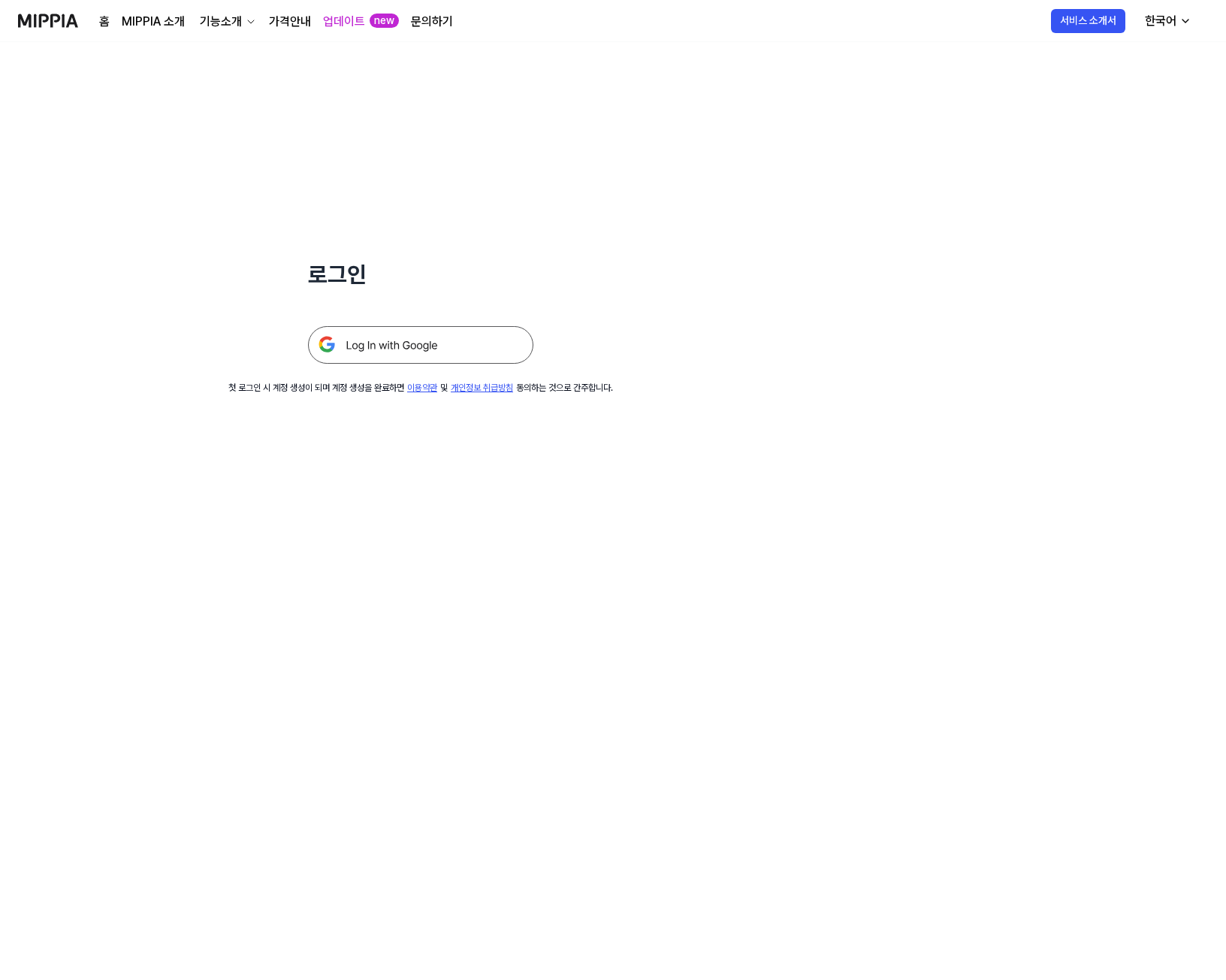
click at [423, 353] on img at bounding box center [420, 344] width 225 height 37
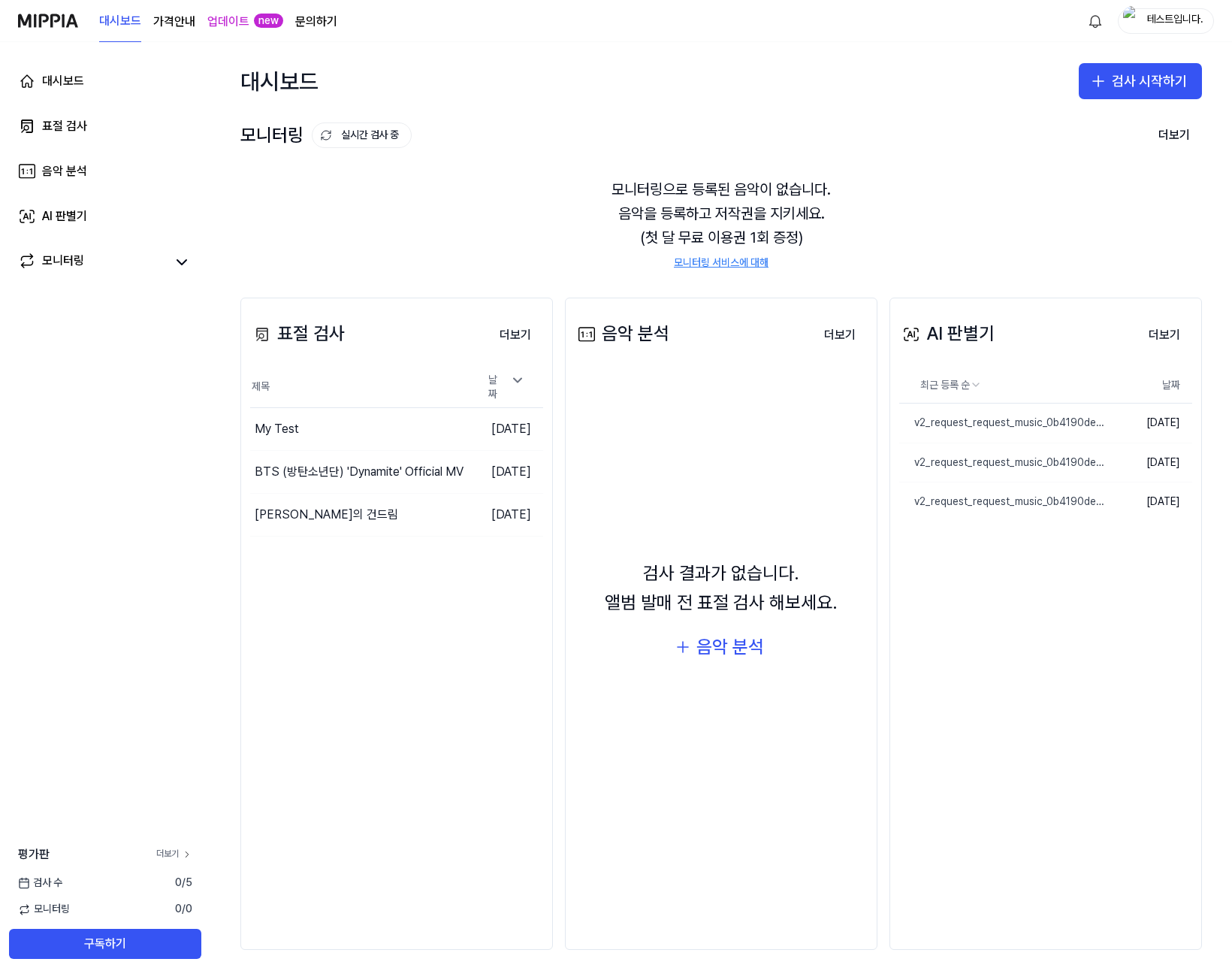
click at [177, 849] on link "더보기" at bounding box center [175, 853] width 36 height 13
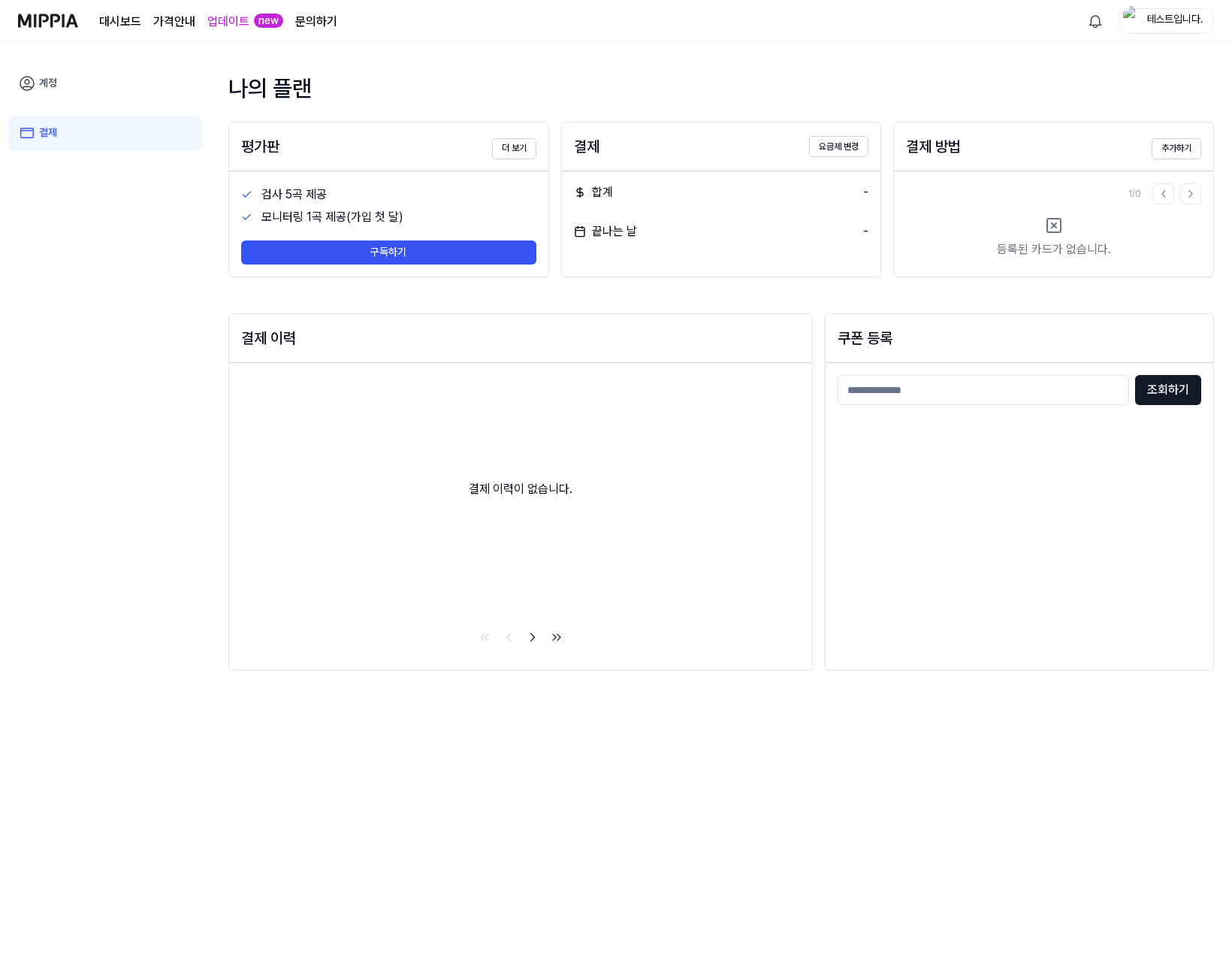
click at [59, 32] on img at bounding box center [48, 21] width 60 height 41
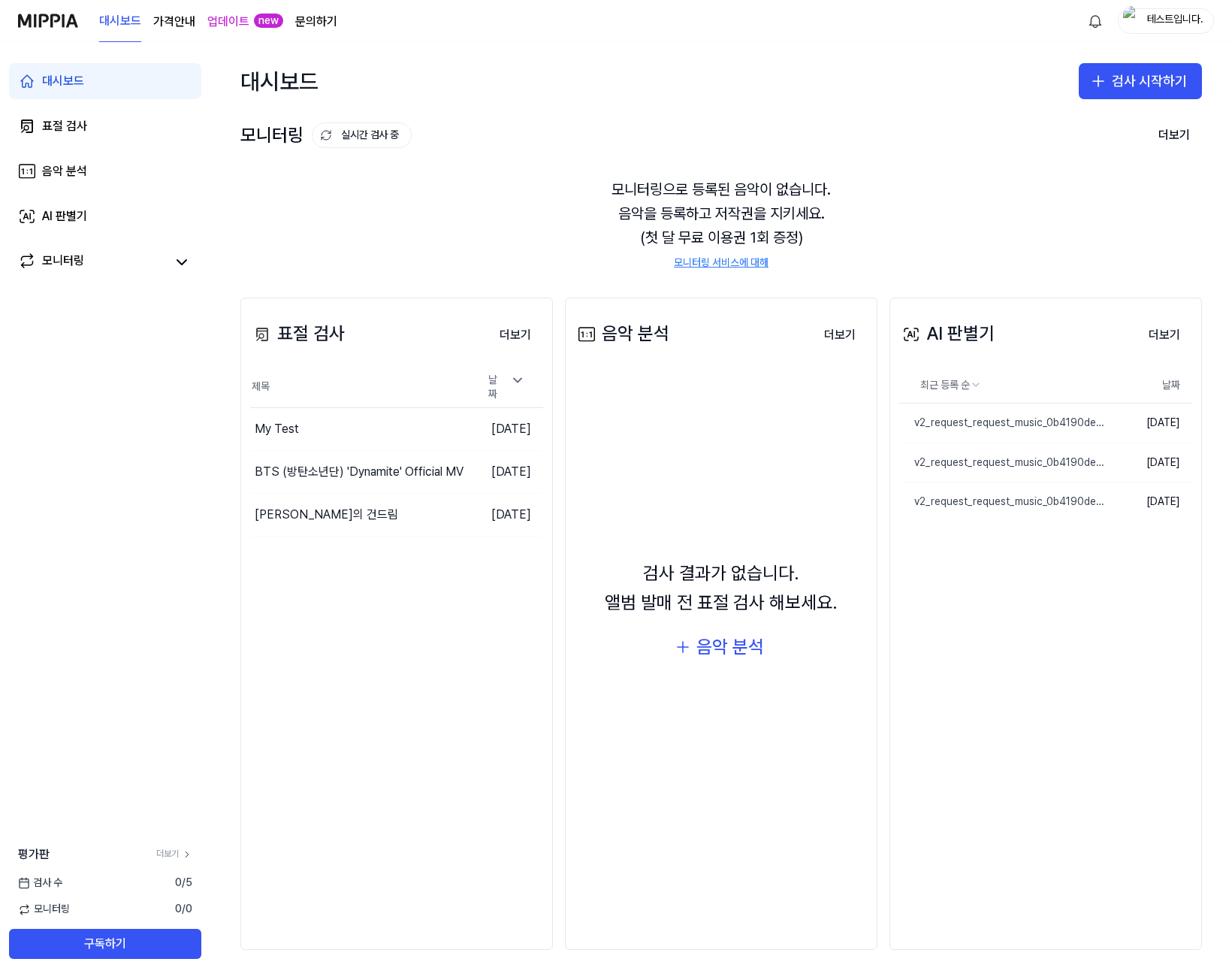
click at [181, 876] on span "0 / 5" at bounding box center [183, 883] width 17 height 15
click at [177, 846] on div "평가판 더보기" at bounding box center [105, 854] width 210 height 18
click at [172, 853] on link "더보기" at bounding box center [175, 853] width 36 height 13
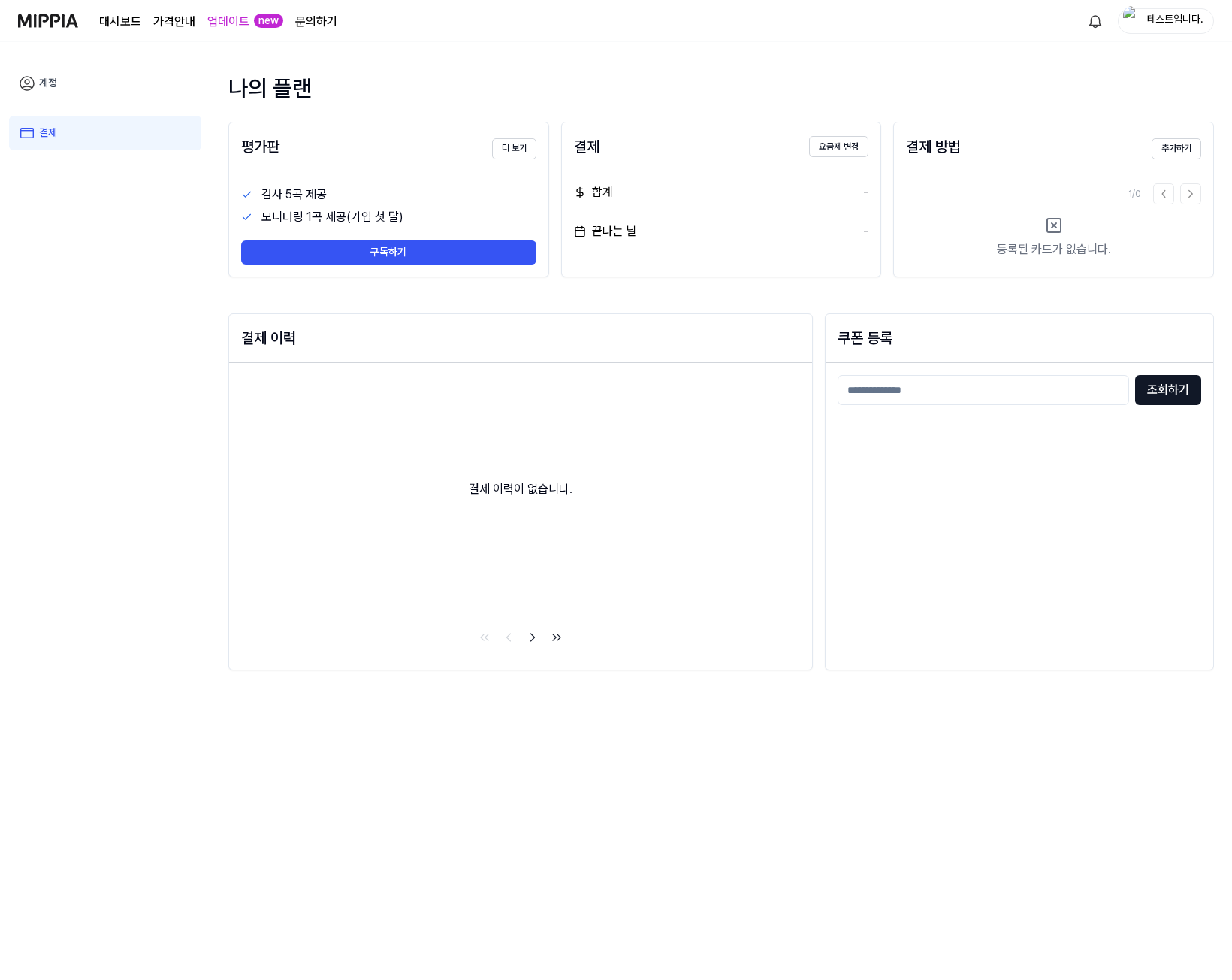
click at [37, 21] on img at bounding box center [48, 21] width 60 height 41
